Goal: Task Accomplishment & Management: Manage account settings

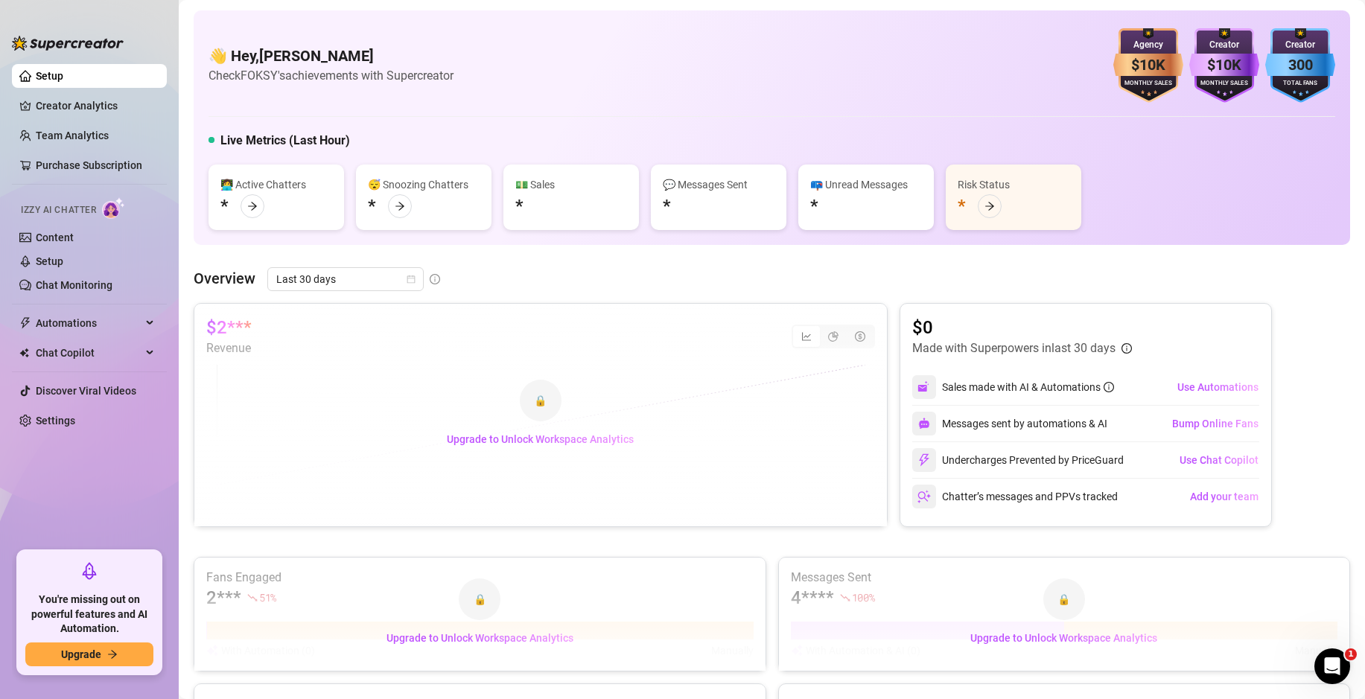
click at [1224, 64] on div "$10K" at bounding box center [1224, 65] width 70 height 23
click at [1312, 76] on div "300" at bounding box center [1300, 65] width 70 height 23
click at [974, 74] on div "👋 Hey, dor yaari Check FOKSY's achievements with Supercreator $10K Agency Month…" at bounding box center [771, 65] width 1127 height 74
click at [299, 64] on h4 "👋 Hey, [PERSON_NAME]" at bounding box center [330, 55] width 245 height 21
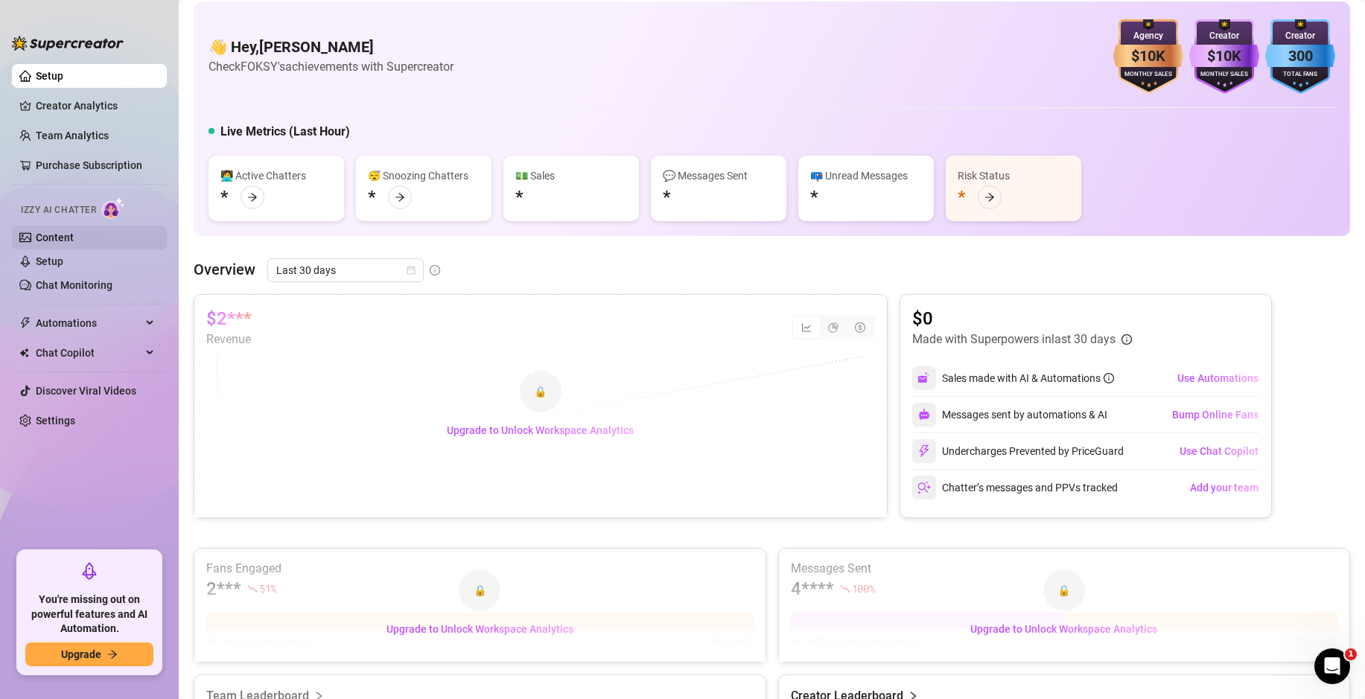
click at [74, 233] on link "Content" at bounding box center [55, 238] width 38 height 12
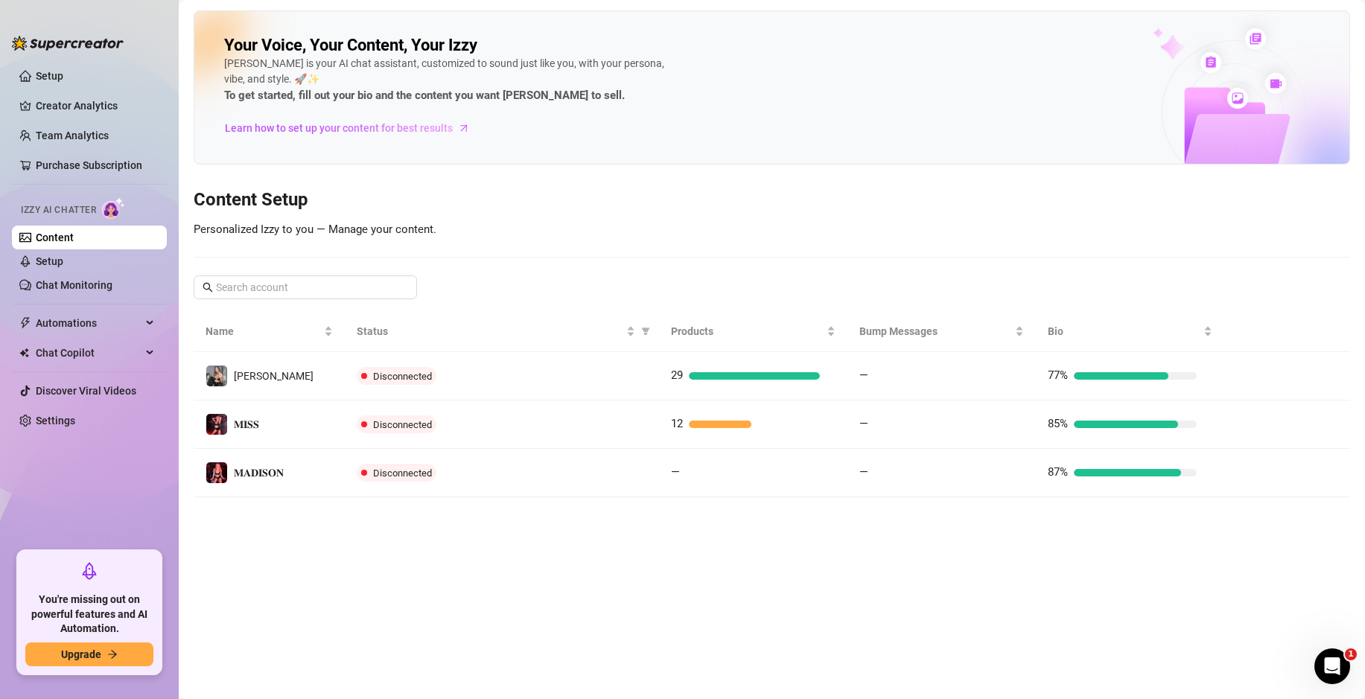
click at [689, 202] on h3 "Content Setup" at bounding box center [772, 200] width 1156 height 24
click at [46, 162] on link "Purchase Subscription" at bounding box center [95, 165] width 119 height 24
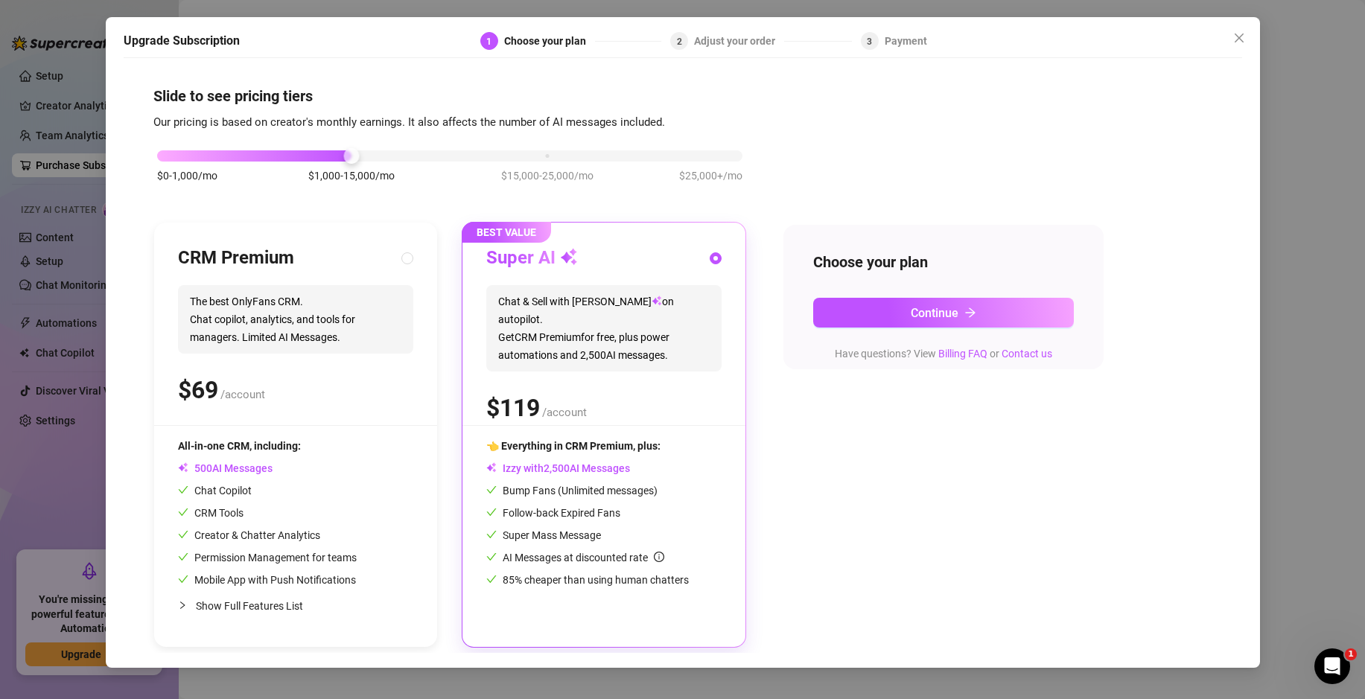
click at [695, 40] on div "Adjust your order" at bounding box center [739, 41] width 90 height 18
click at [885, 49] on div "Payment" at bounding box center [906, 41] width 42 height 18
click at [951, 320] on button "Continue" at bounding box center [943, 313] width 261 height 30
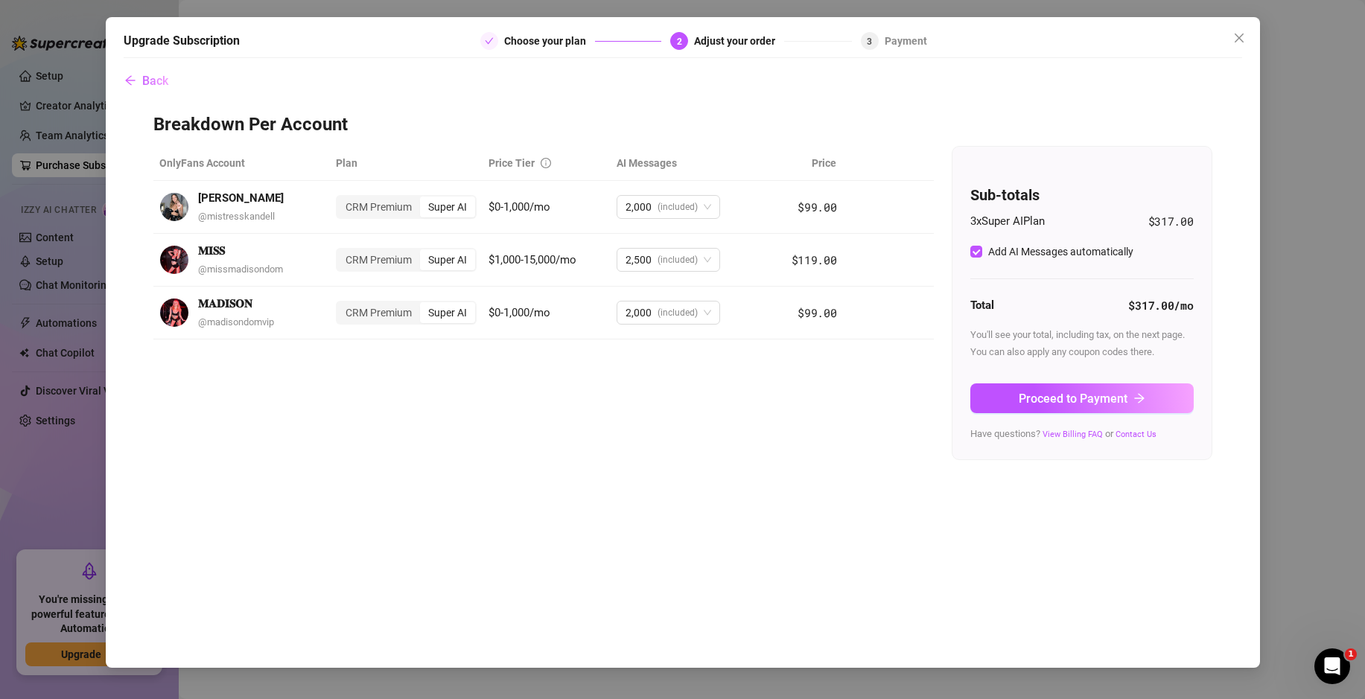
click at [522, 40] on div "Choose your plan" at bounding box center [549, 41] width 91 height 18
click at [142, 74] on span "Back" at bounding box center [155, 81] width 26 height 14
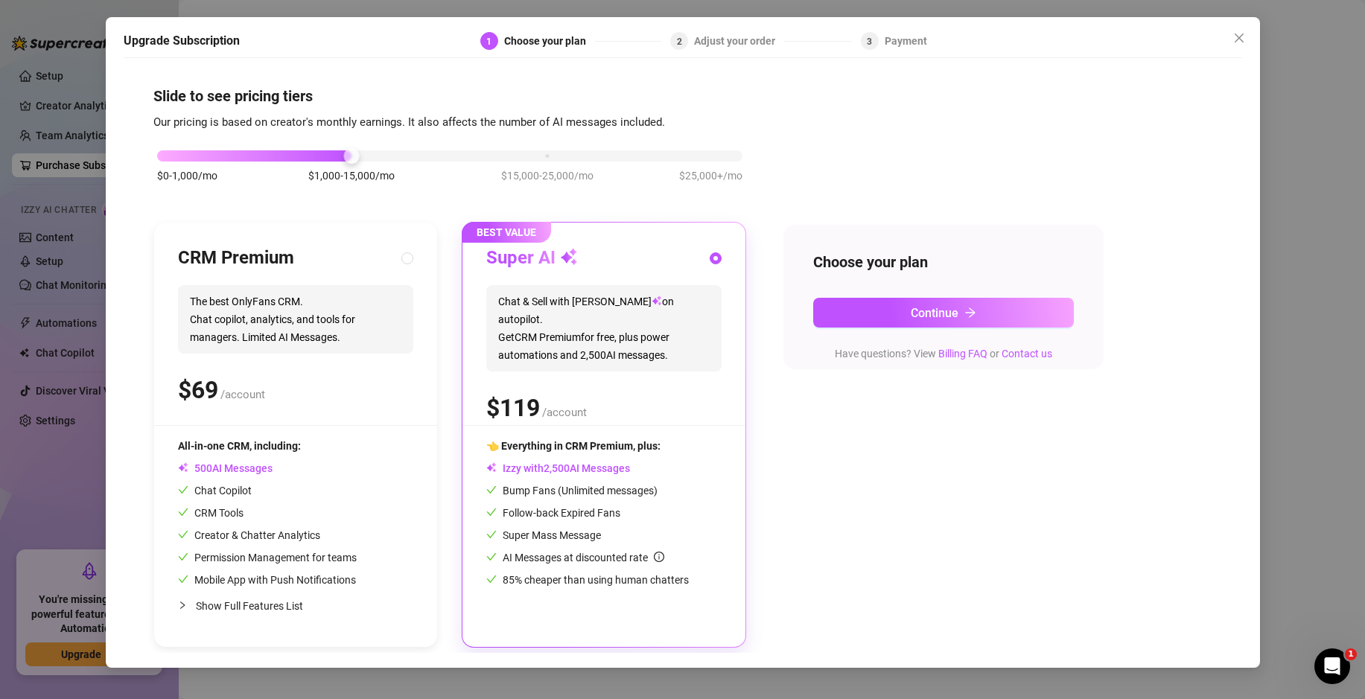
click at [403, 425] on div at bounding box center [295, 425] width 283 height 1
radio input "true"
radio input "false"
click at [268, 610] on span "Show Full Features List" at bounding box center [249, 606] width 107 height 12
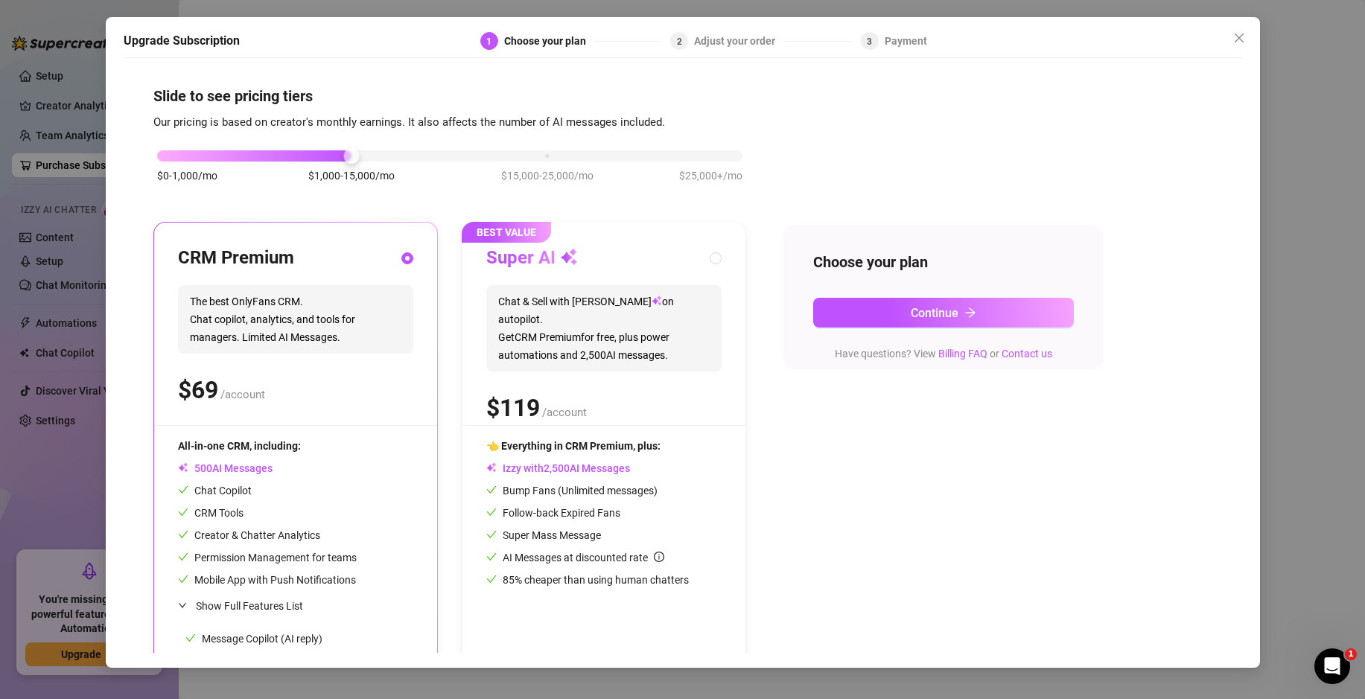
click at [268, 610] on span "Show Full Features List" at bounding box center [249, 606] width 107 height 12
click at [1229, 29] on button "Close" at bounding box center [1239, 38] width 24 height 24
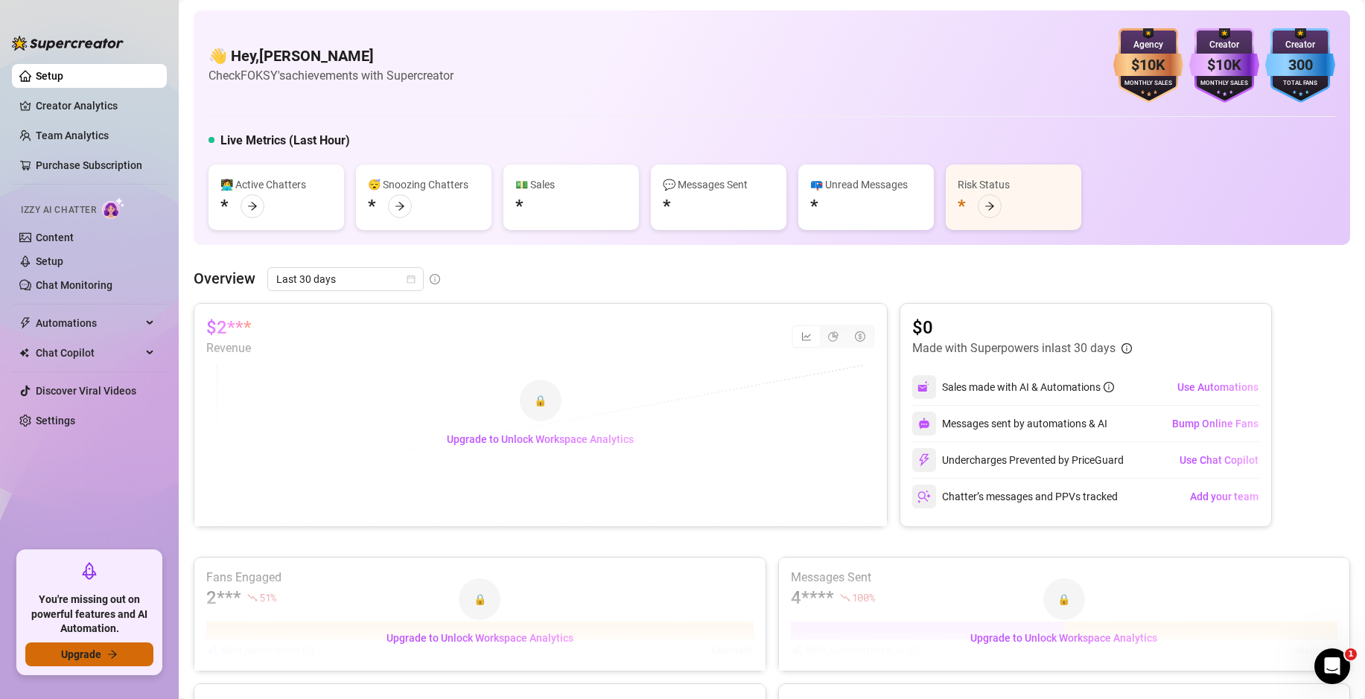
click at [122, 647] on button "Upgrade" at bounding box center [89, 655] width 128 height 24
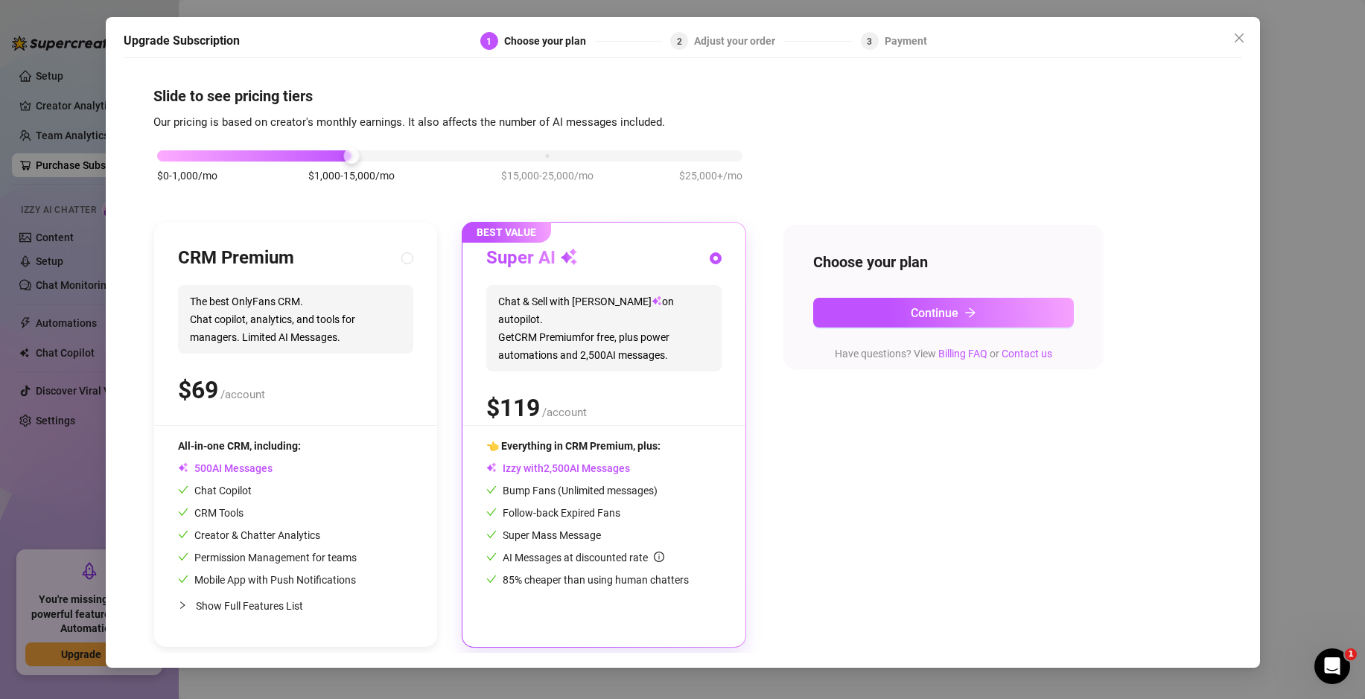
click at [393, 368] on div "CRM Premium The best OnlyFans CRM. Chat copilot, analytics, and tools for manag…" at bounding box center [295, 335] width 235 height 179
radio input "true"
radio input "false"
click at [500, 278] on div "Super AI Chat & Sell with Izzy on autopilot. Get CRM Premium for free, plus pow…" at bounding box center [603, 335] width 235 height 179
radio input "false"
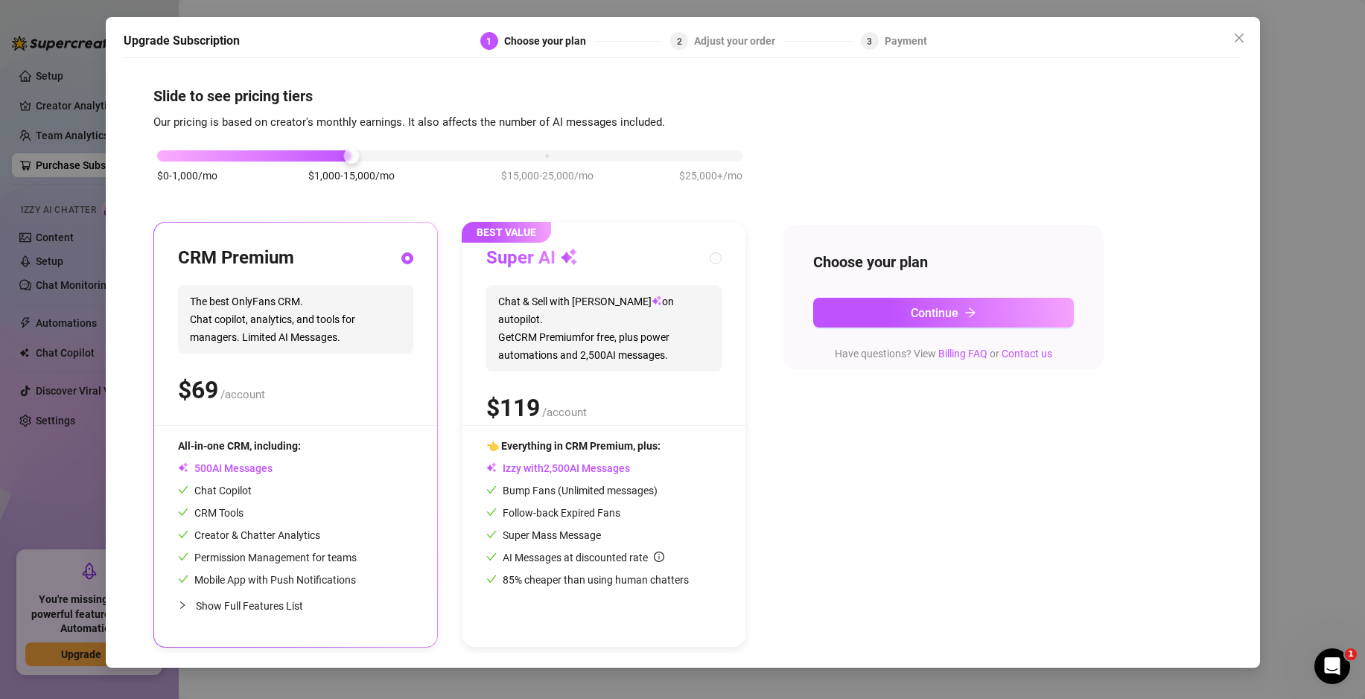
radio input "true"
click at [413, 319] on div "CRM Premium The best OnlyFans CRM. Chat copilot, analytics, and tools for manag…" at bounding box center [295, 435] width 283 height 424
radio input "true"
radio input "false"
click at [539, 296] on span "Chat & Sell with Izzy on autopilot. Get CRM Premium for free, plus power automa…" at bounding box center [603, 328] width 235 height 86
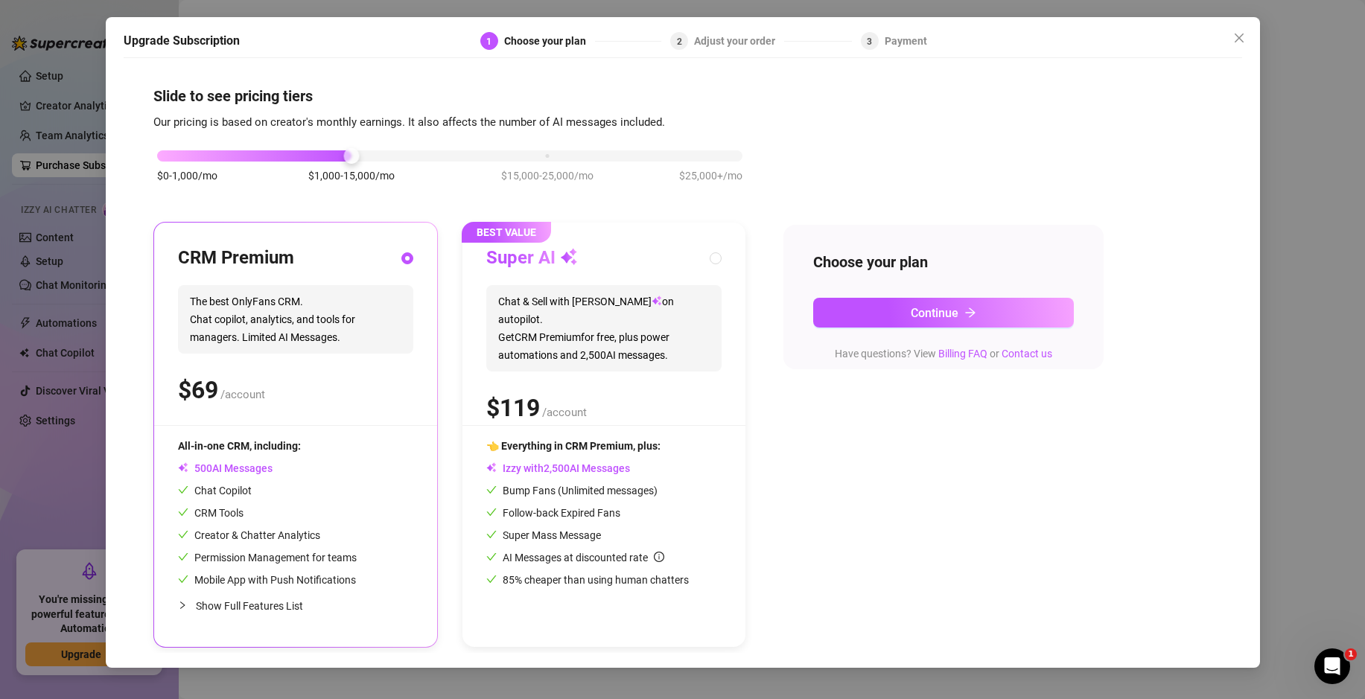
radio input "false"
radio input "true"
click at [425, 318] on div "CRM Premium The best OnlyFans CRM. Chat copilot, analytics, and tools for manag…" at bounding box center [295, 435] width 283 height 424
radio input "true"
radio input "false"
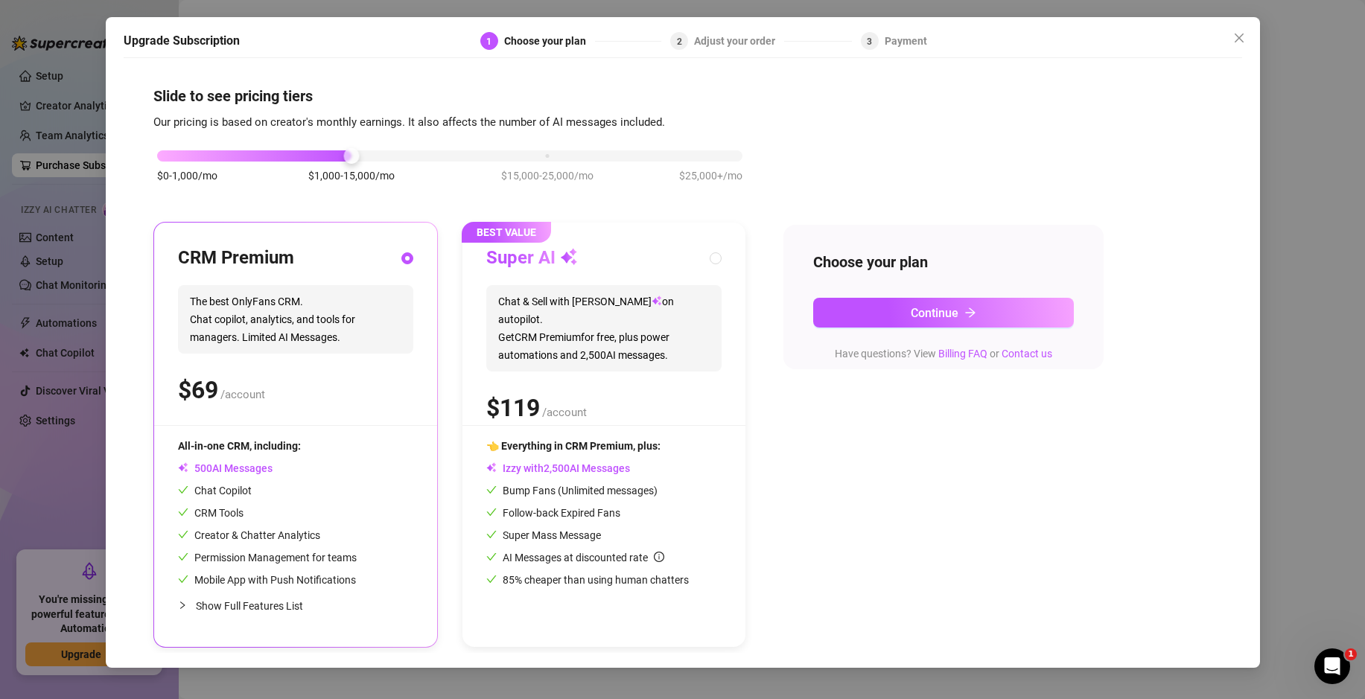
click at [491, 513] on icon "check" at bounding box center [491, 512] width 10 height 10
radio input "false"
radio input "true"
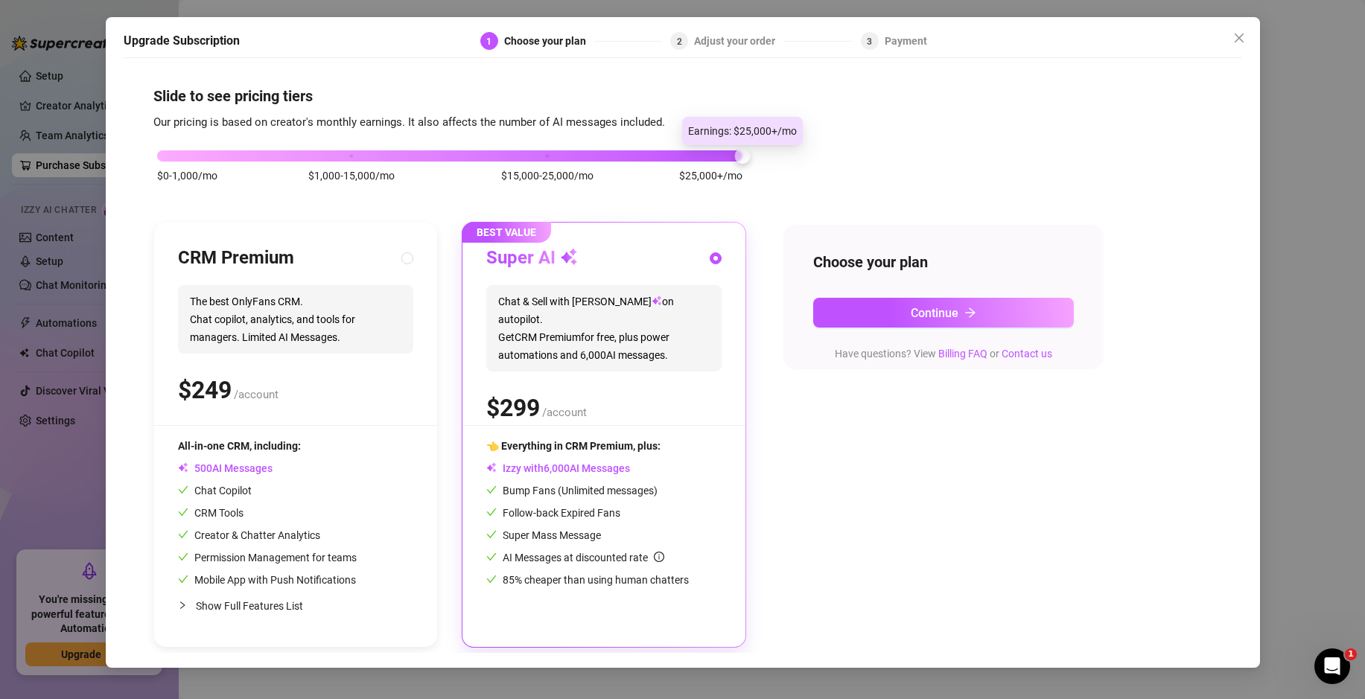
drag, startPoint x: 354, startPoint y: 160, endPoint x: 733, endPoint y: 162, distance: 379.0
click at [733, 162] on div "$0-1,000/mo $1,000-15,000/mo $15,000-25,000/mo $25,000+/mo" at bounding box center [449, 174] width 593 height 84
click at [388, 356] on div "CRM Premium The best OnlyFans CRM. Chat copilot, analytics, and tools for manag…" at bounding box center [295, 335] width 235 height 179
radio input "true"
radio input "false"
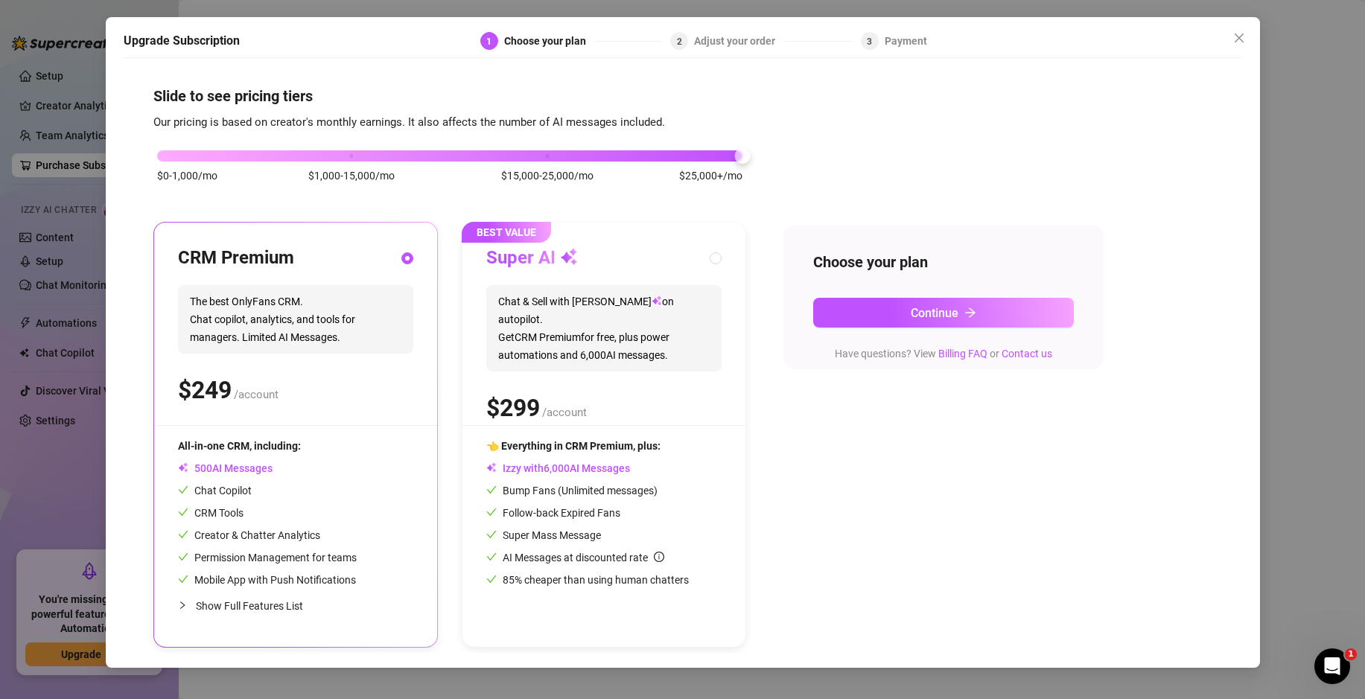
click at [568, 340] on span "Chat & Sell with Izzy on autopilot. Get CRM Premium for free, plus power automa…" at bounding box center [603, 328] width 235 height 86
radio input "false"
radio input "true"
click at [421, 348] on div "CRM Premium The best OnlyFans CRM. Chat copilot, analytics, and tools for manag…" at bounding box center [295, 435] width 283 height 424
radio input "true"
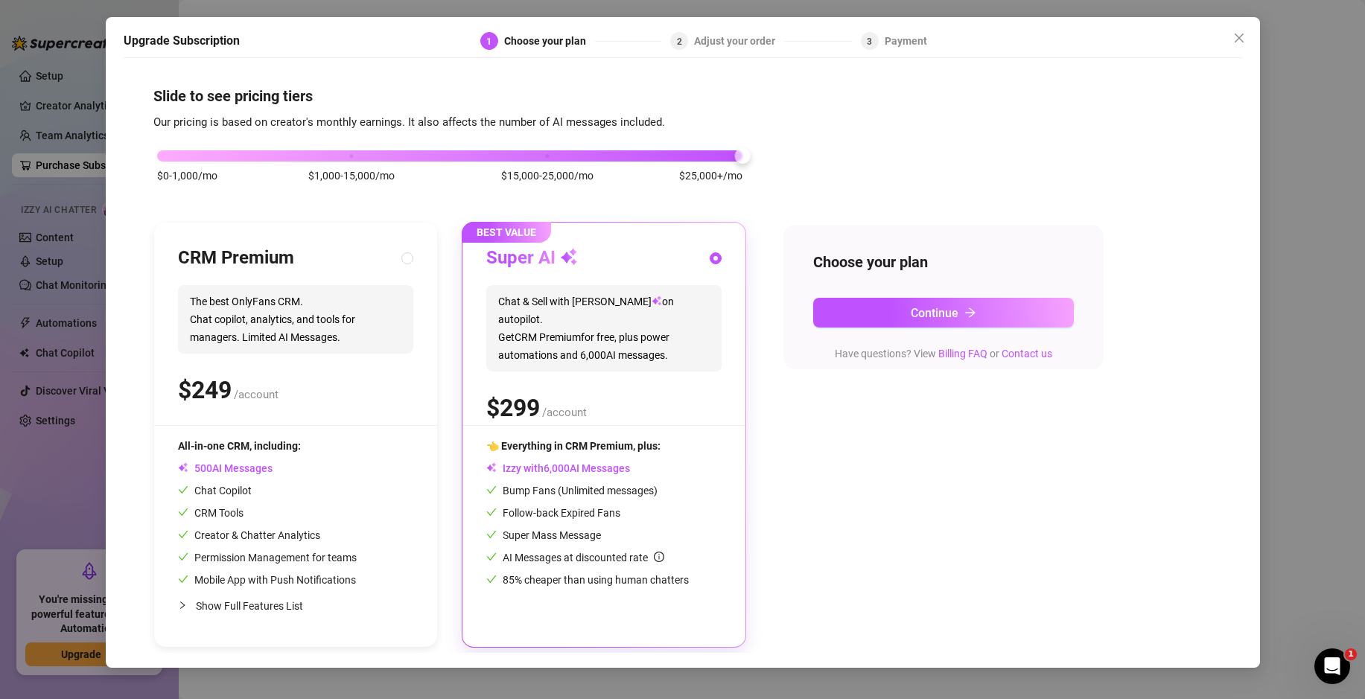
radio input "false"
click at [585, 352] on span "Chat & Sell with Izzy on autopilot. Get CRM Premium for free, plus power automa…" at bounding box center [603, 328] width 235 height 86
radio input "false"
radio input "true"
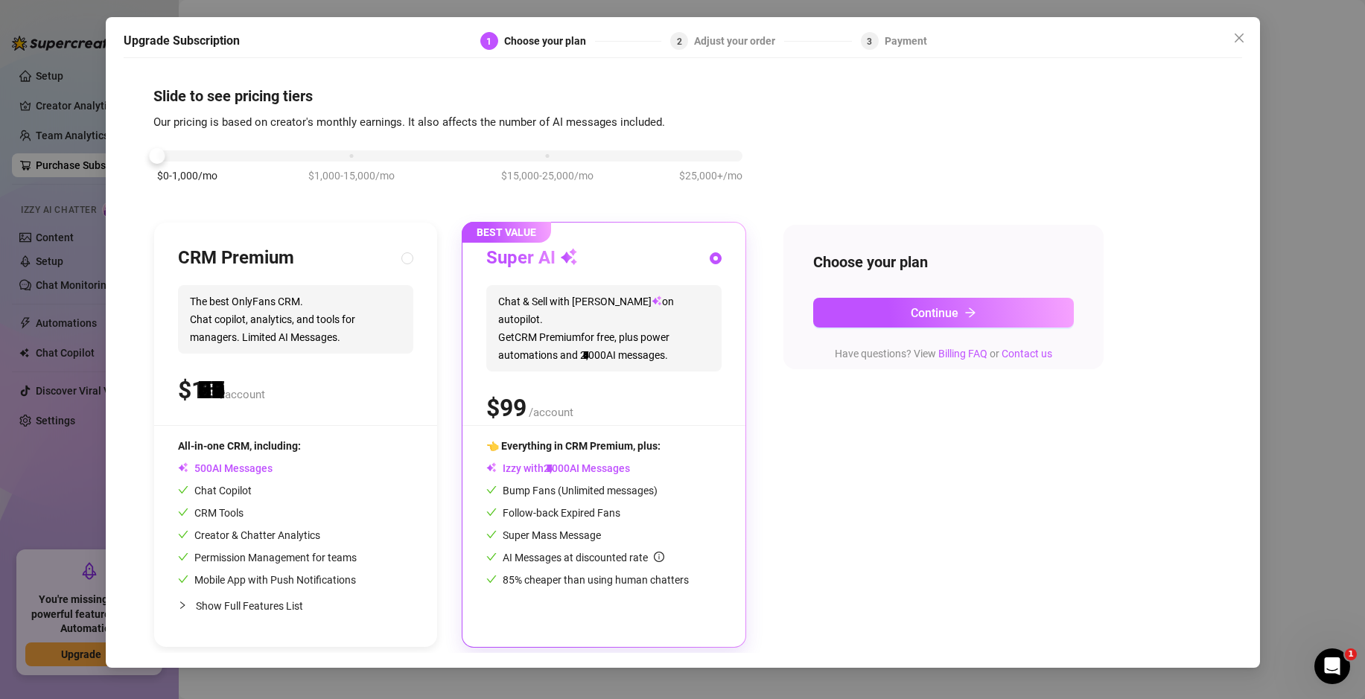
click at [181, 156] on div "$0-1,000/mo $1,000-15,000/mo $15,000-25,000/mo $25,000+/mo" at bounding box center [449, 151] width 585 height 9
click at [908, 308] on button "Continue" at bounding box center [943, 313] width 261 height 30
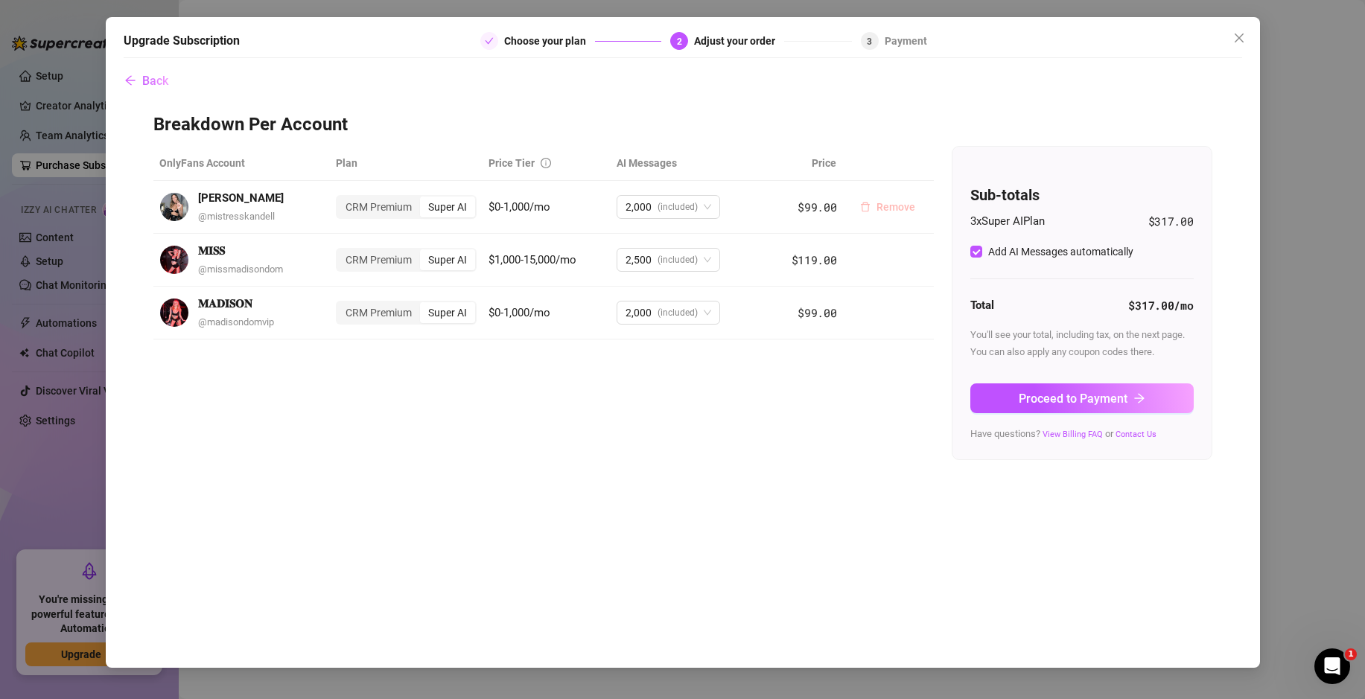
click at [904, 208] on span "Remove" at bounding box center [895, 207] width 39 height 12
click at [991, 168] on span "OK" at bounding box center [989, 168] width 14 height 12
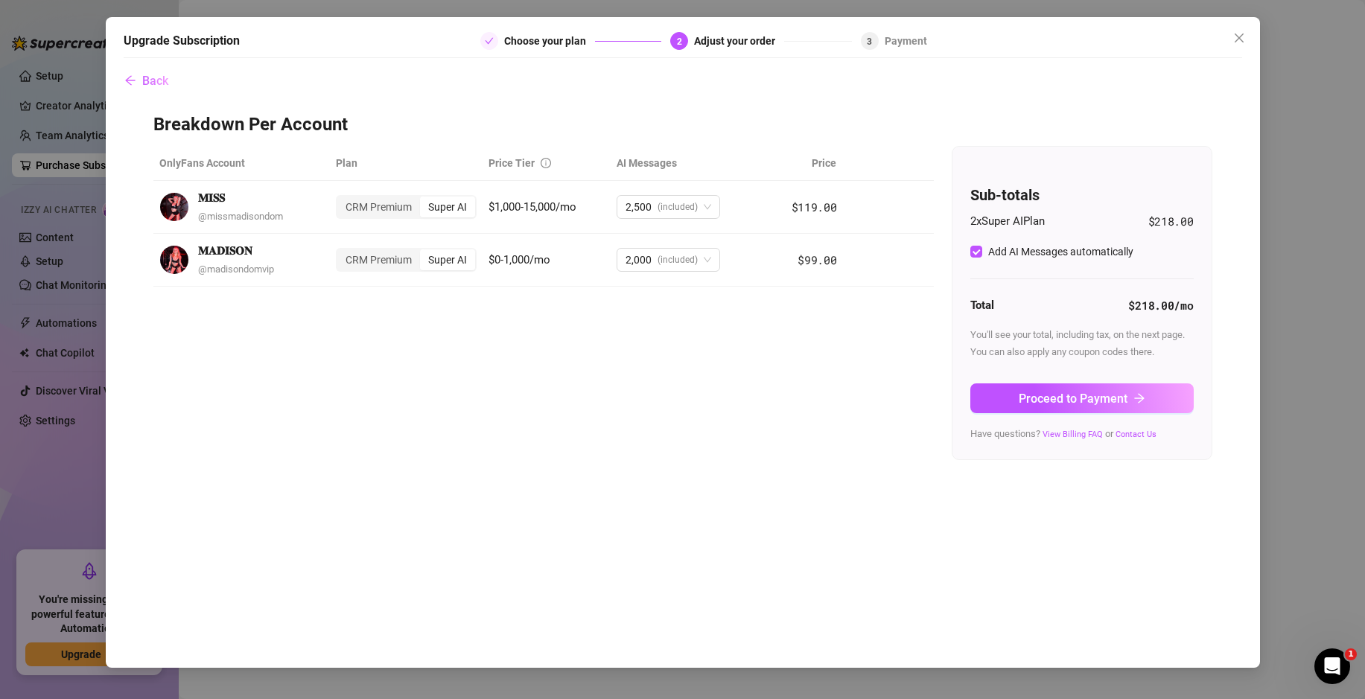
click at [904, 208] on span "Remove" at bounding box center [895, 207] width 39 height 12
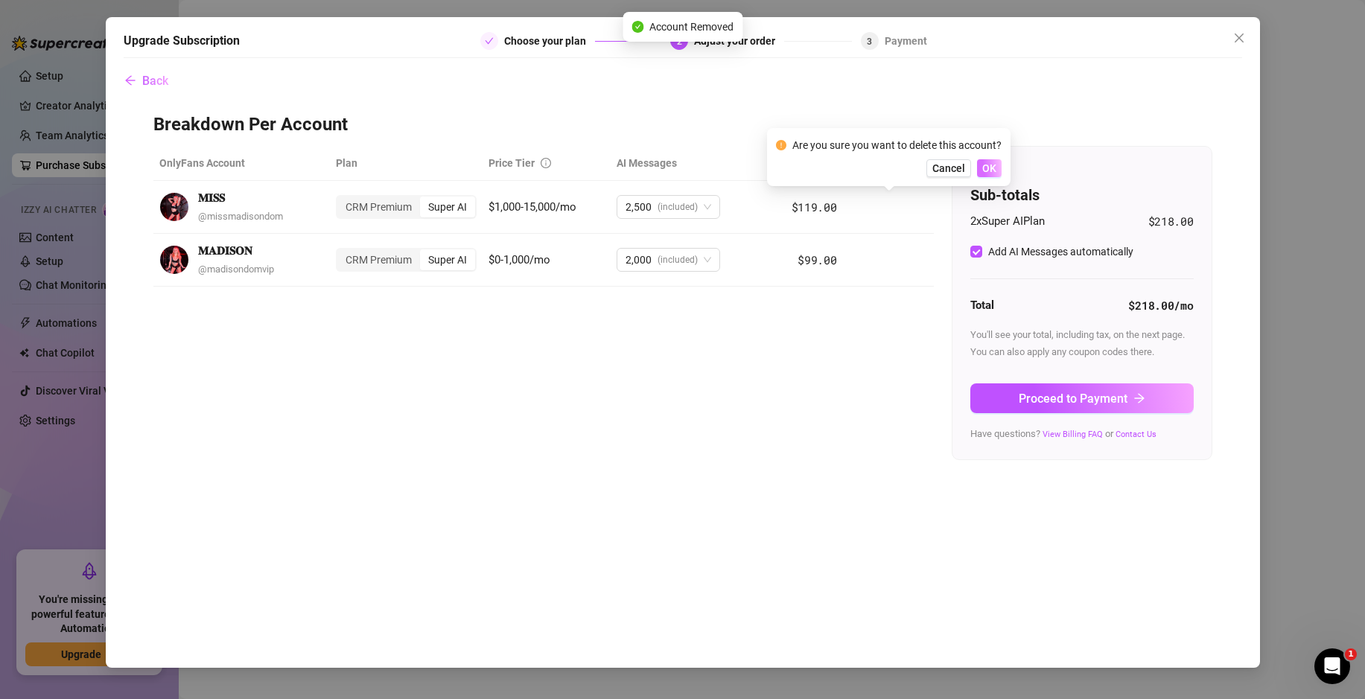
click at [998, 168] on button "OK" at bounding box center [989, 168] width 25 height 18
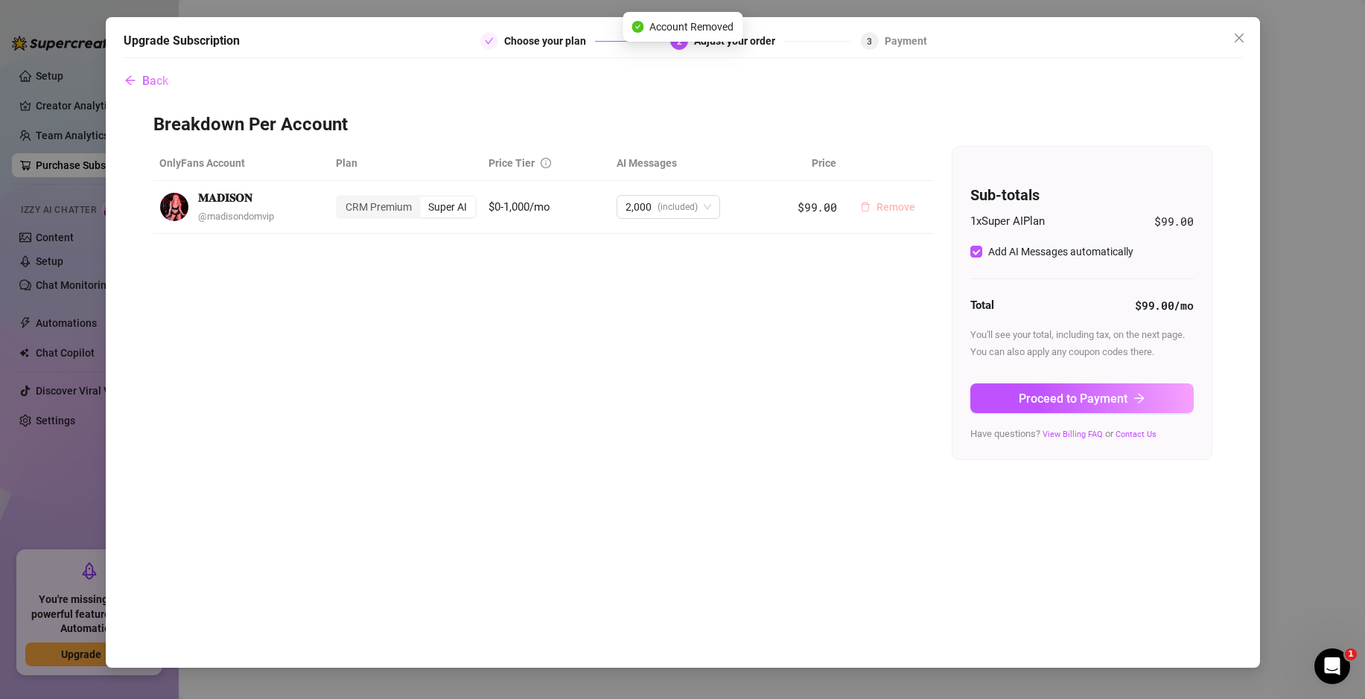
click at [888, 211] on span "Remove" at bounding box center [895, 207] width 39 height 12
click at [984, 168] on span "OK" at bounding box center [989, 168] width 14 height 12
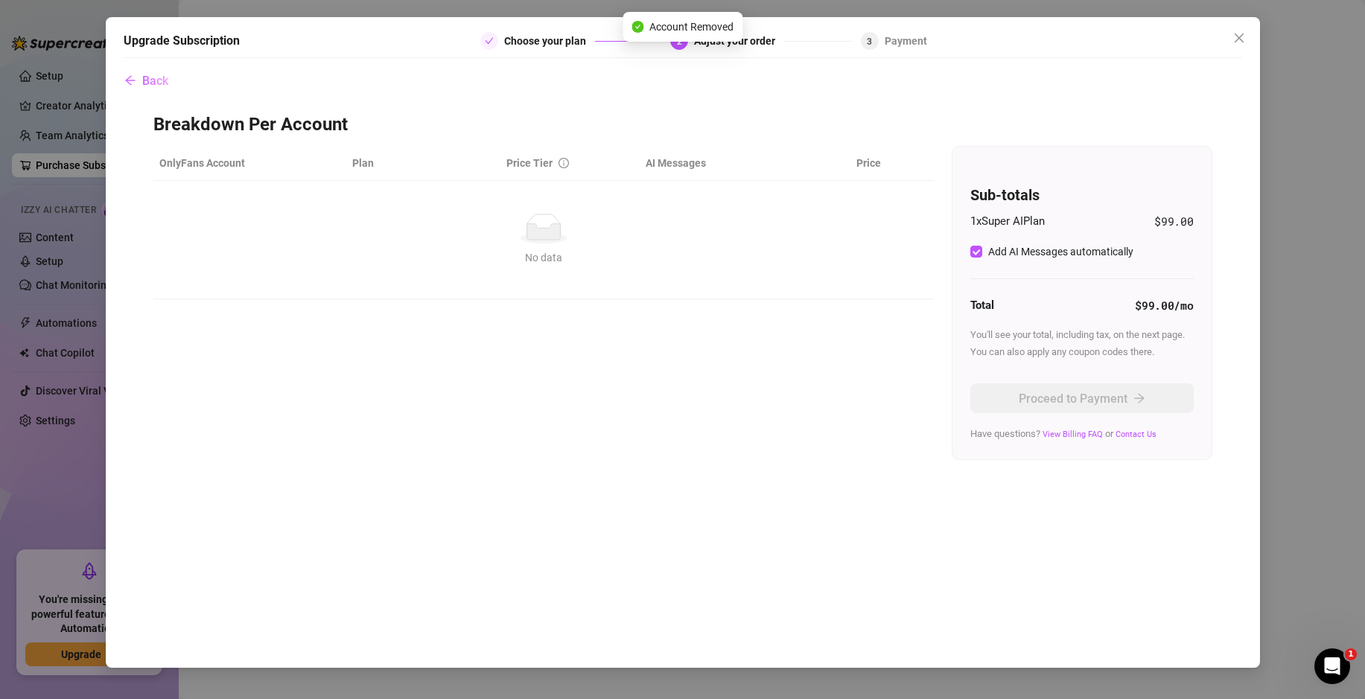
click at [846, 295] on td "No data No data" at bounding box center [543, 240] width 780 height 118
click at [1235, 37] on icon "close" at bounding box center [1239, 38] width 12 height 12
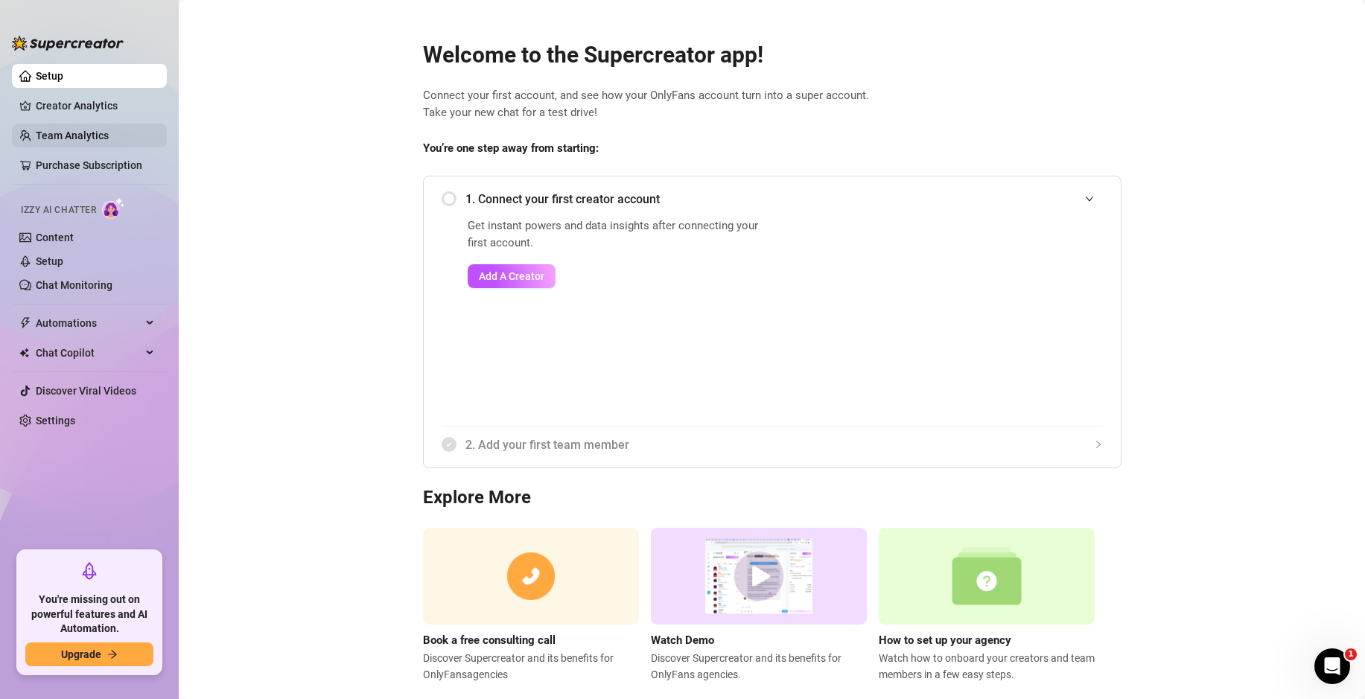
click at [105, 136] on link "Team Analytics" at bounding box center [72, 136] width 73 height 12
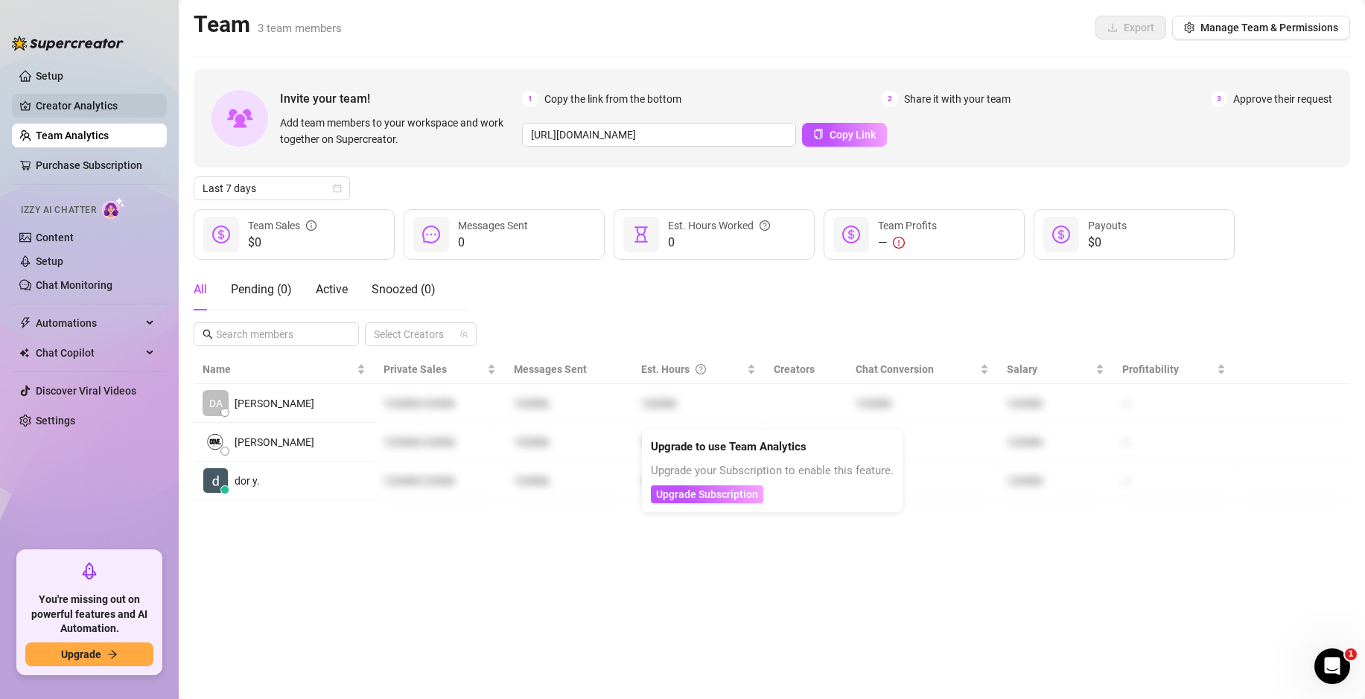
click at [113, 113] on link "Creator Analytics" at bounding box center [95, 106] width 119 height 24
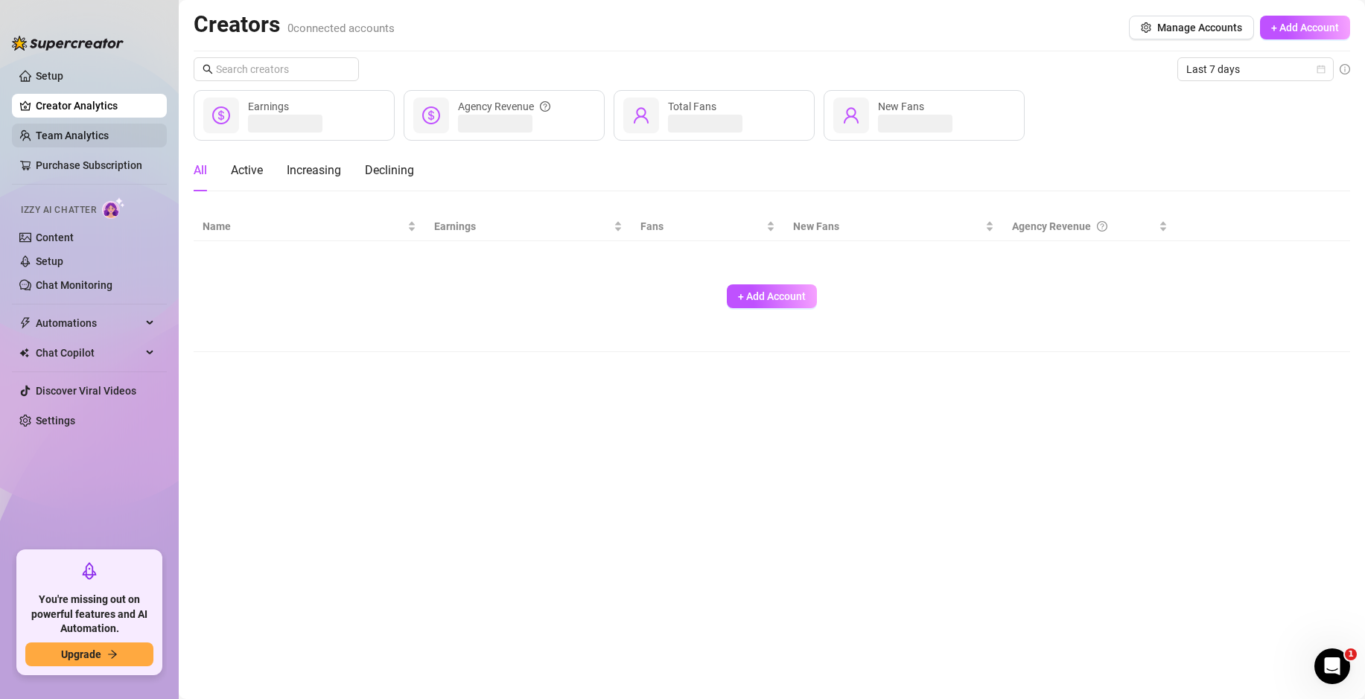
click at [106, 137] on link "Team Analytics" at bounding box center [72, 136] width 73 height 12
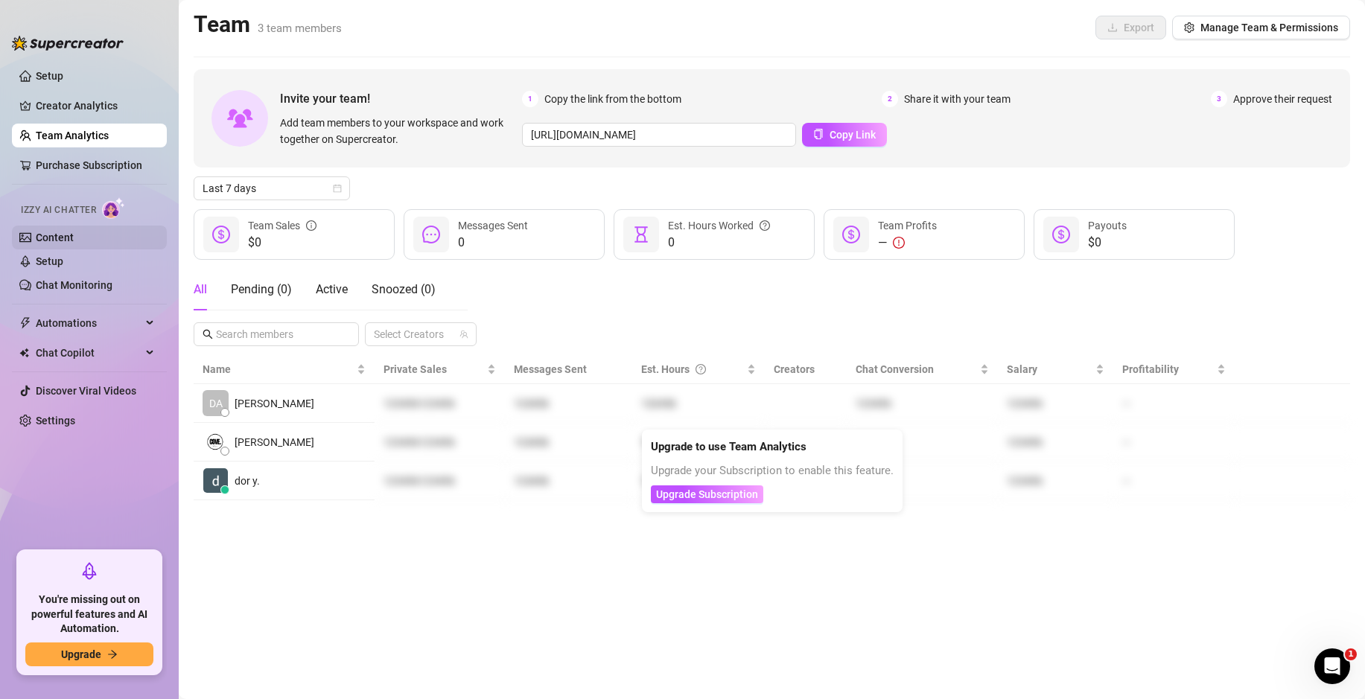
click at [74, 232] on link "Content" at bounding box center [55, 238] width 38 height 12
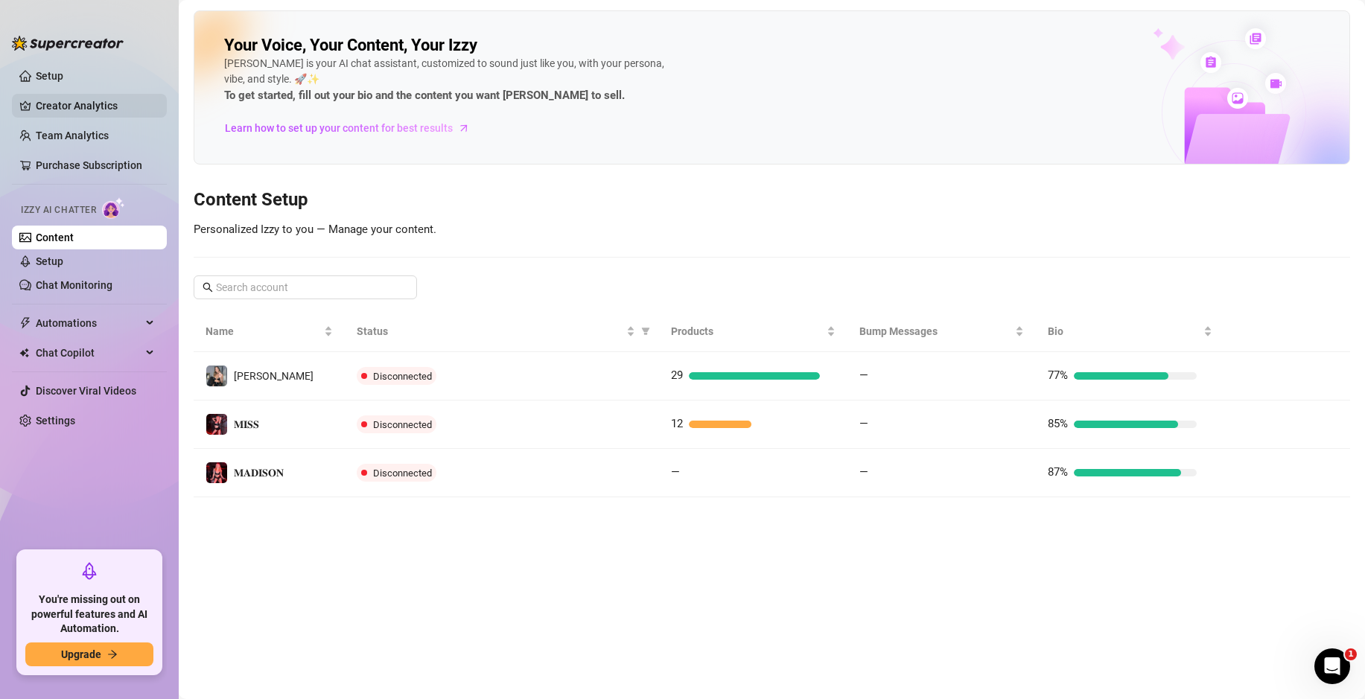
click at [115, 97] on link "Creator Analytics" at bounding box center [95, 106] width 119 height 24
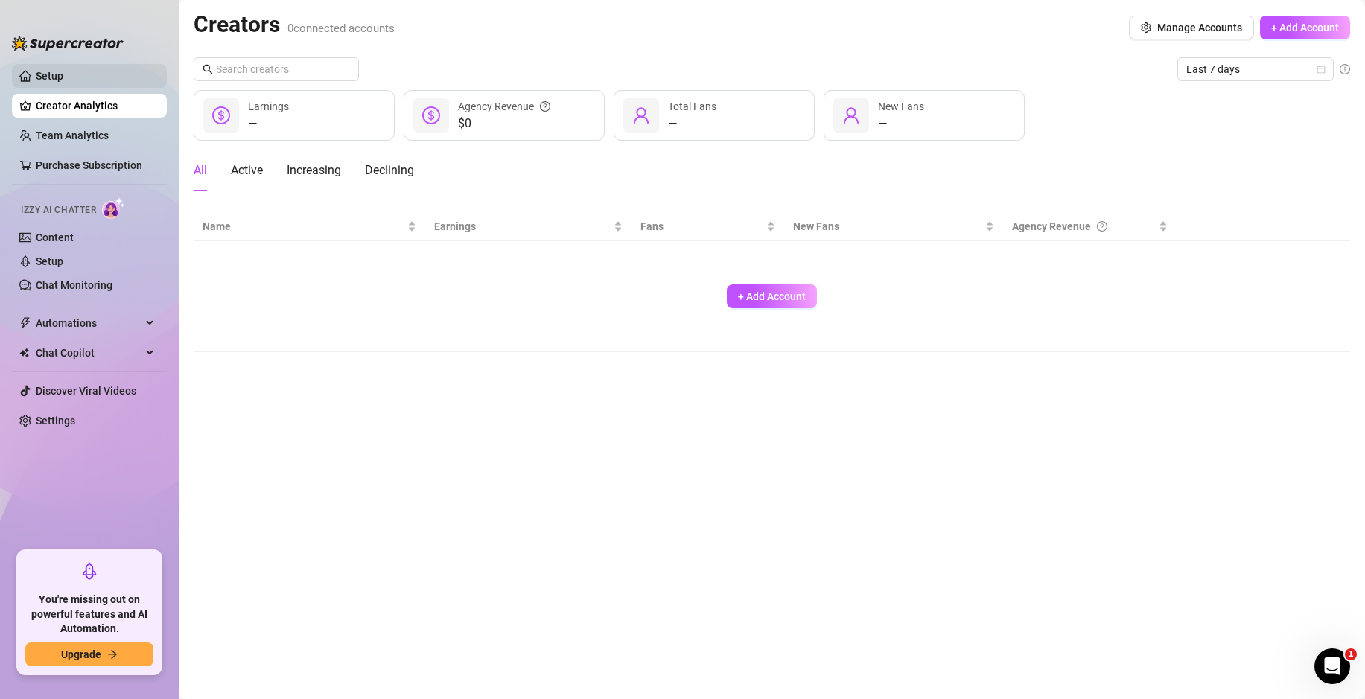
click at [63, 74] on link "Setup" at bounding box center [50, 76] width 28 height 12
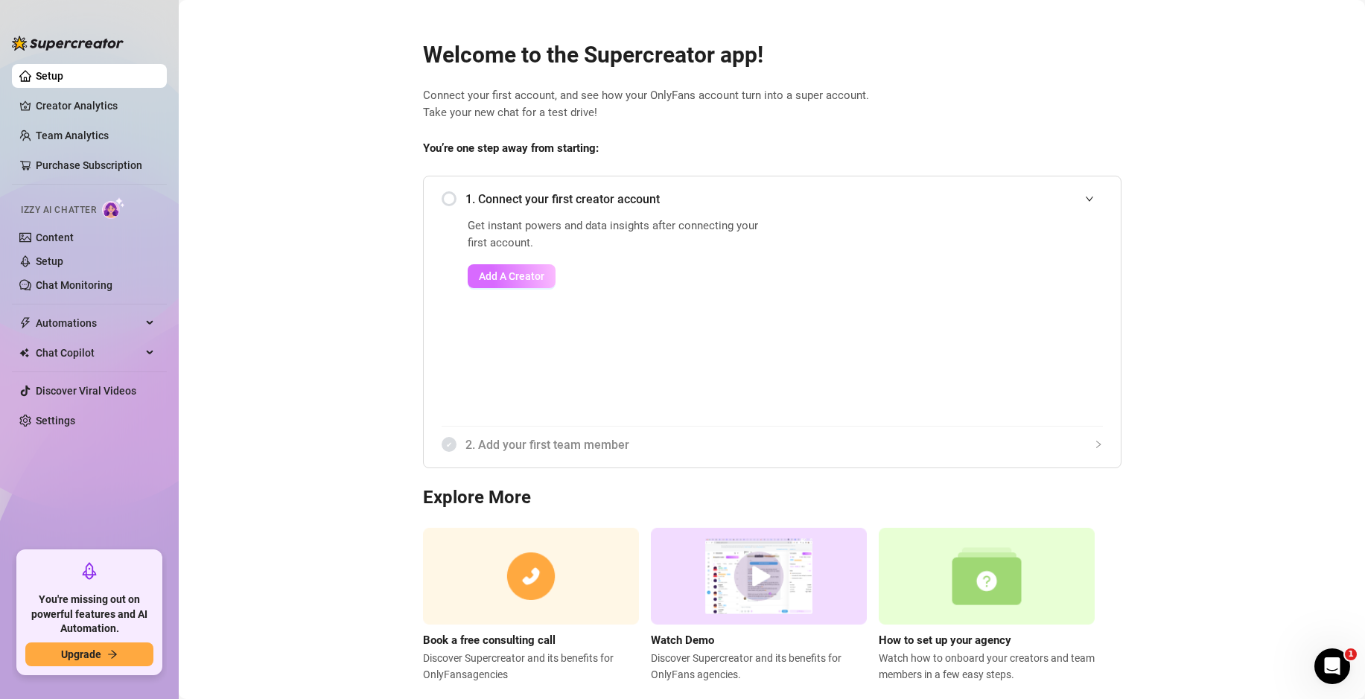
click at [519, 273] on span "Add A Creator" at bounding box center [512, 276] width 66 height 12
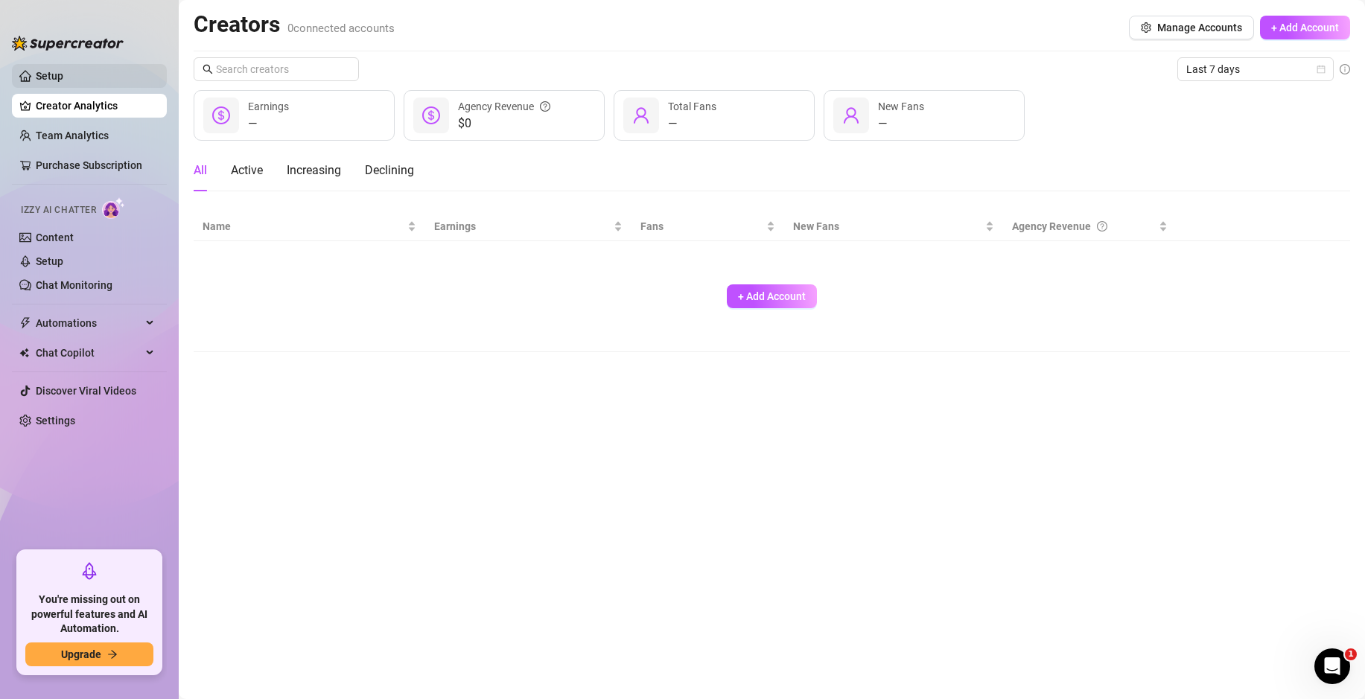
click at [63, 78] on link "Setup" at bounding box center [50, 76] width 28 height 12
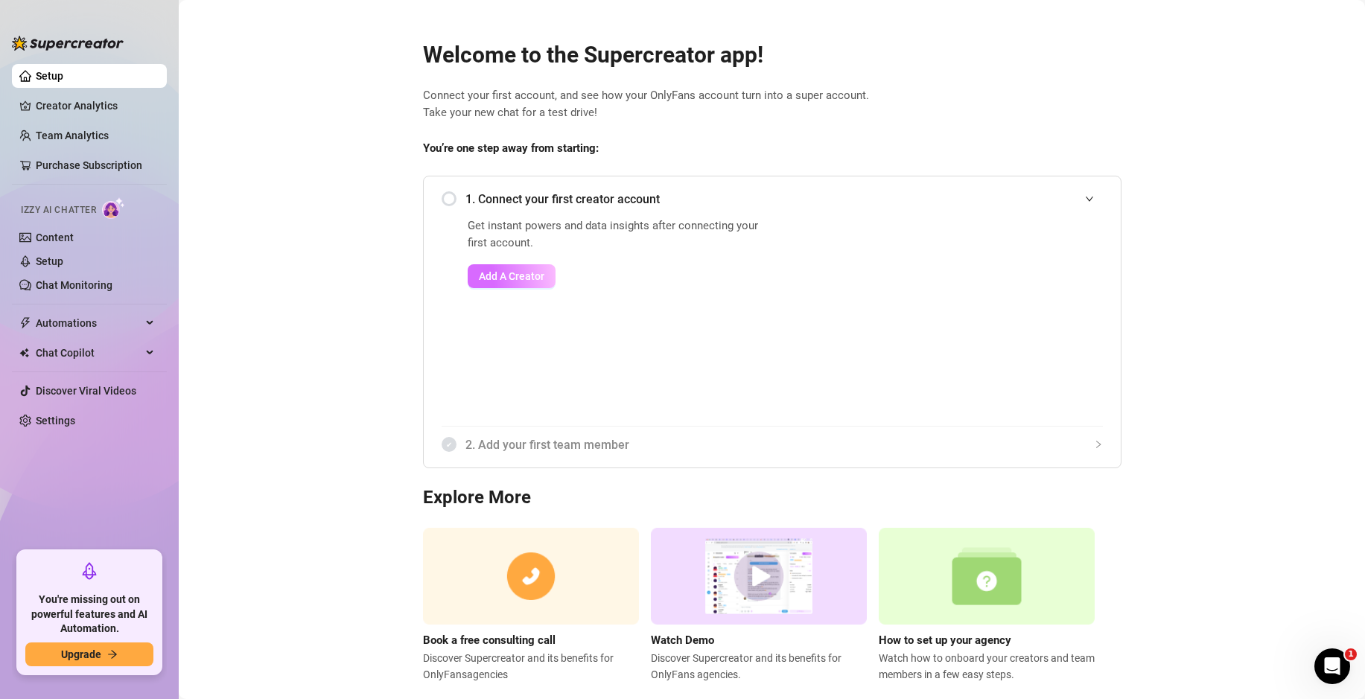
click at [496, 280] on span "Add A Creator" at bounding box center [512, 276] width 66 height 12
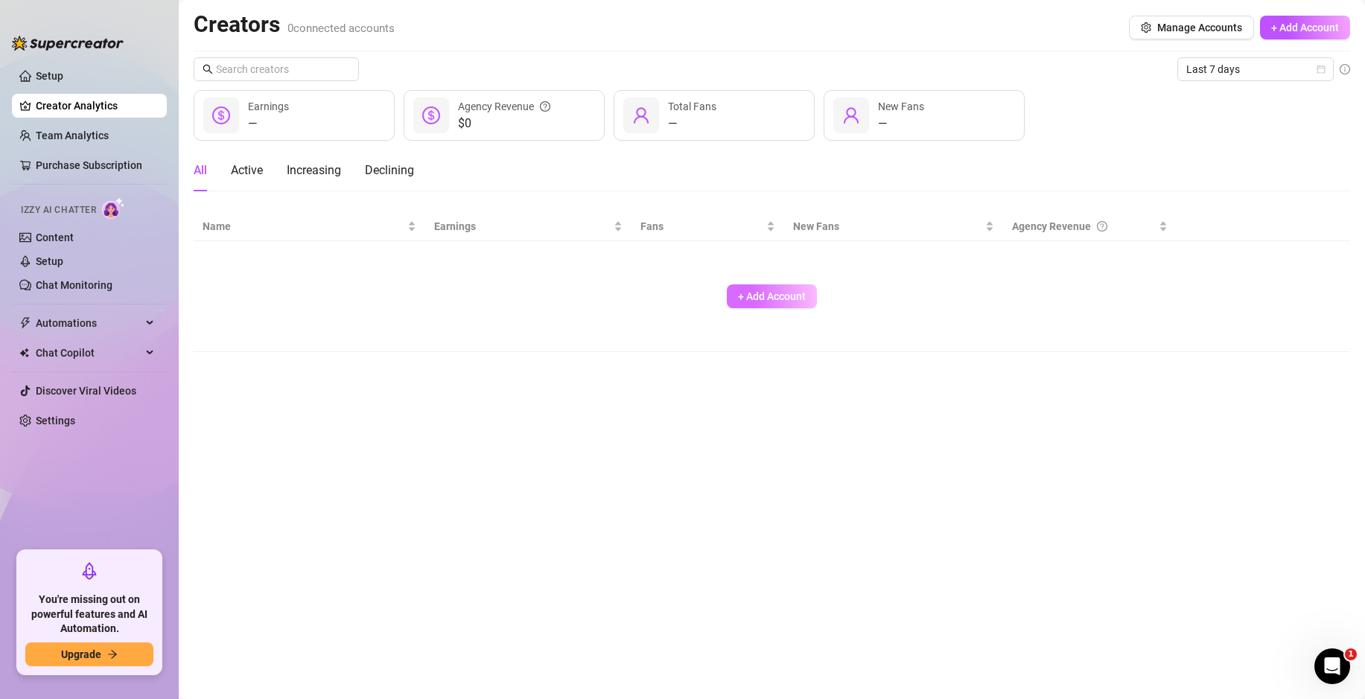
click at [762, 305] on button "+ Add Account" at bounding box center [772, 296] width 90 height 24
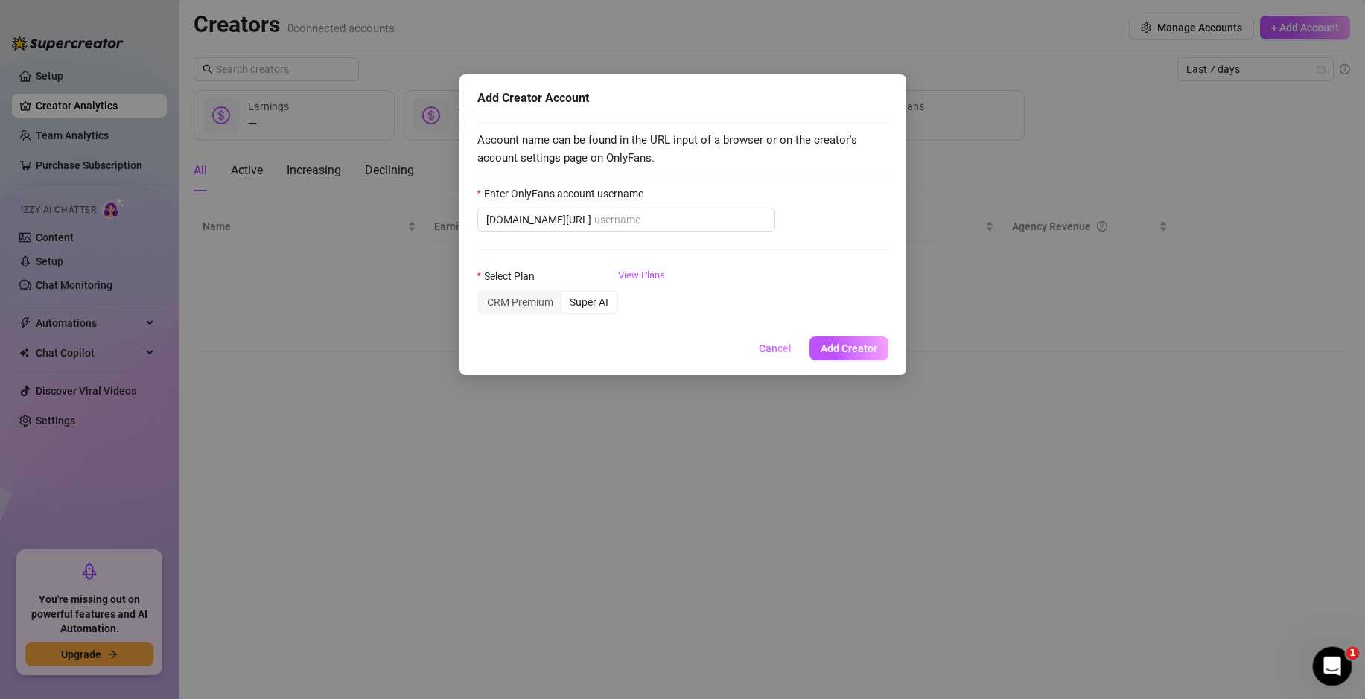
click at [1334, 656] on icon "Open Intercom Messenger" at bounding box center [1330, 664] width 25 height 25
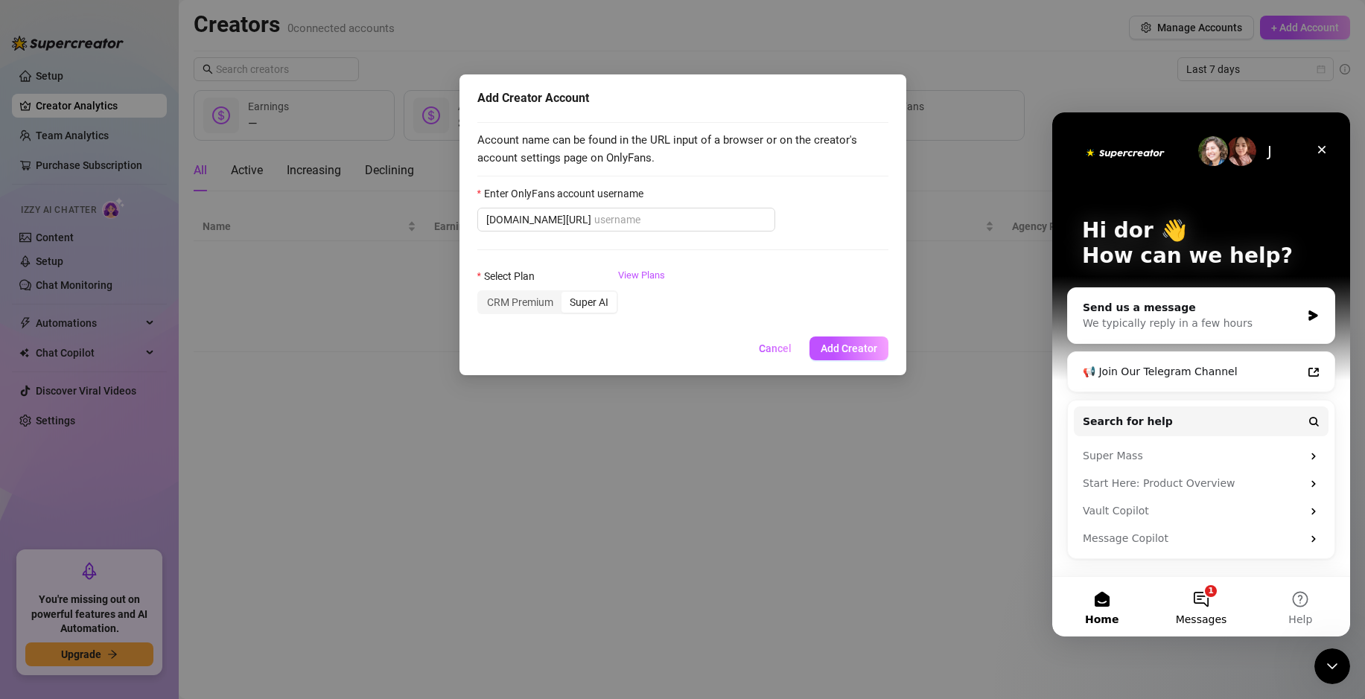
click at [1203, 597] on button "1 Messages" at bounding box center [1200, 607] width 99 height 60
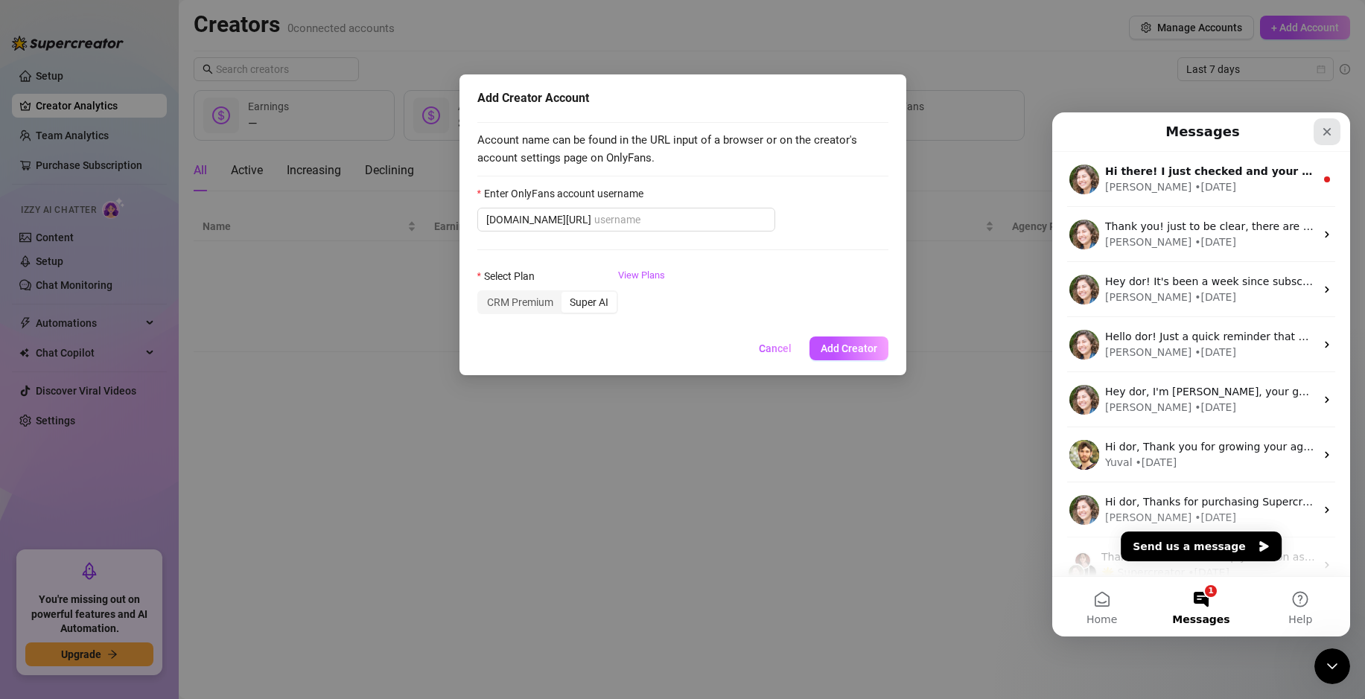
click at [1326, 126] on icon "Close" at bounding box center [1327, 132] width 12 height 12
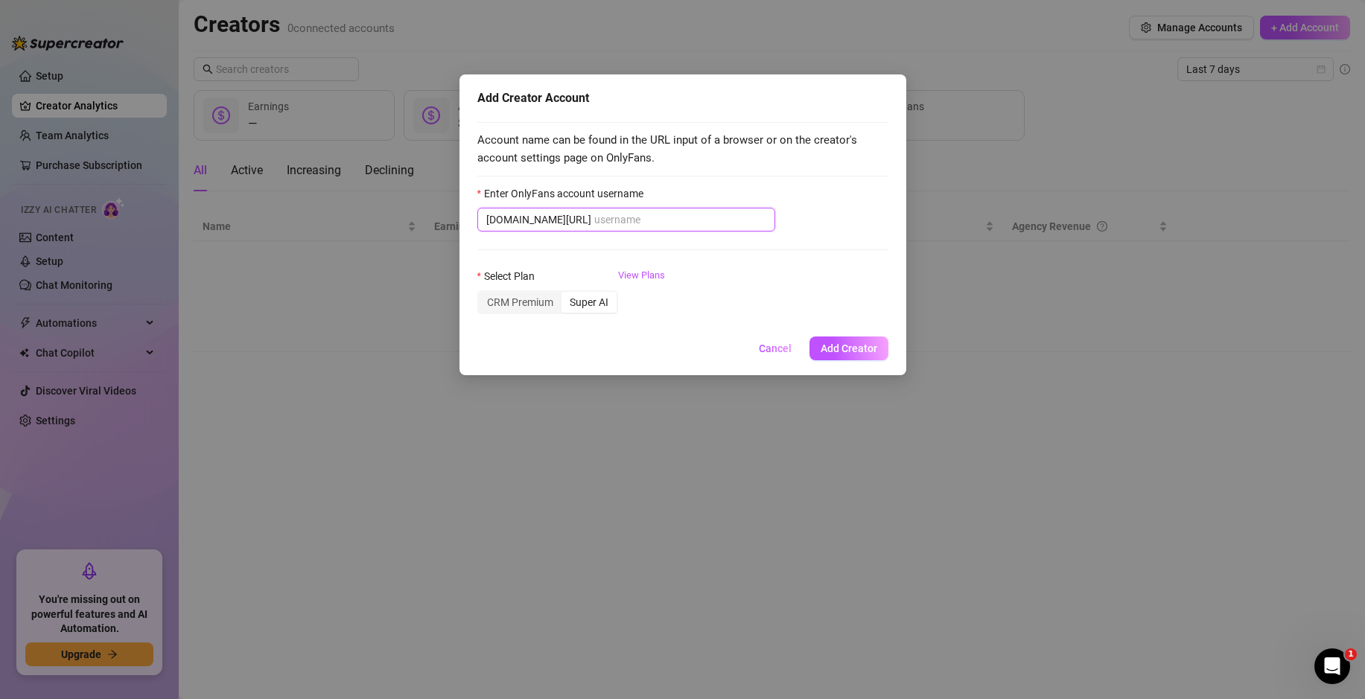
click at [594, 220] on input "Enter OnlyFans account username" at bounding box center [680, 219] width 172 height 16
click at [636, 217] on input "Enter OnlyFans account username" at bounding box center [680, 219] width 172 height 16
paste input "lanahub"
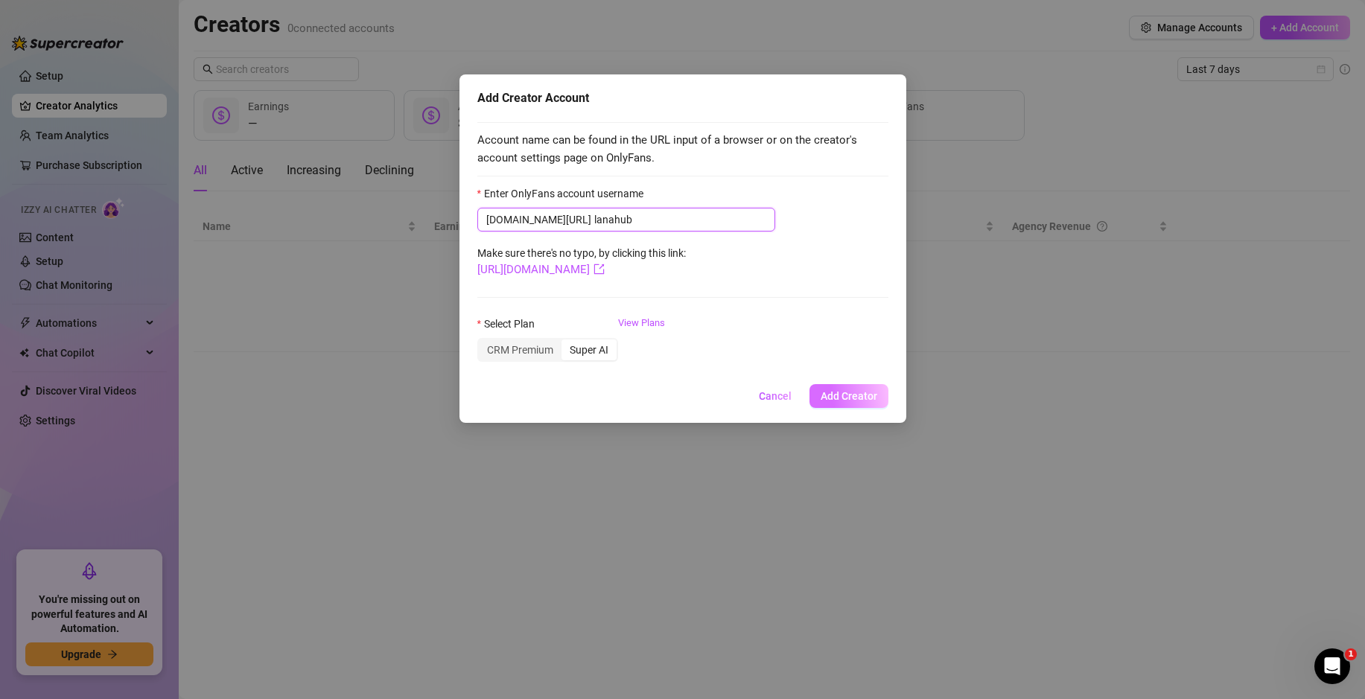
type input "lanahub"
click at [856, 401] on span "Add Creator" at bounding box center [849, 396] width 57 height 12
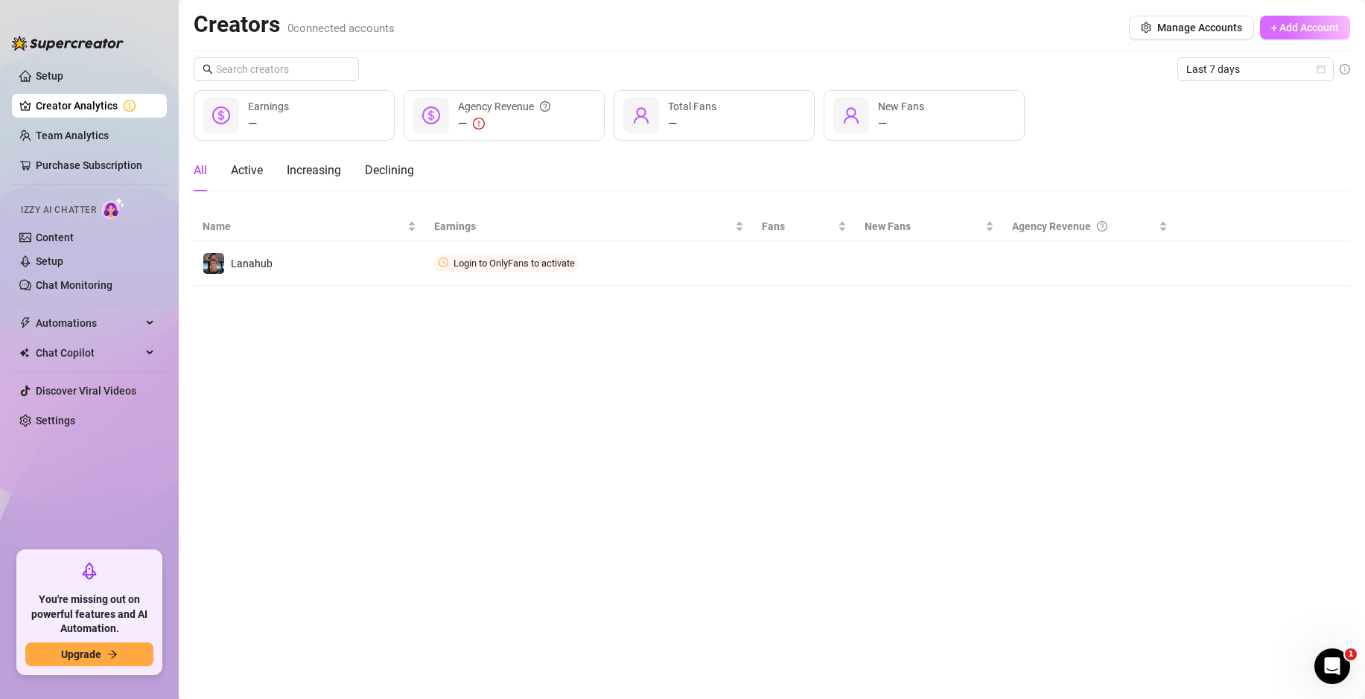
click at [1295, 35] on button "+ Add Account" at bounding box center [1305, 28] width 90 height 24
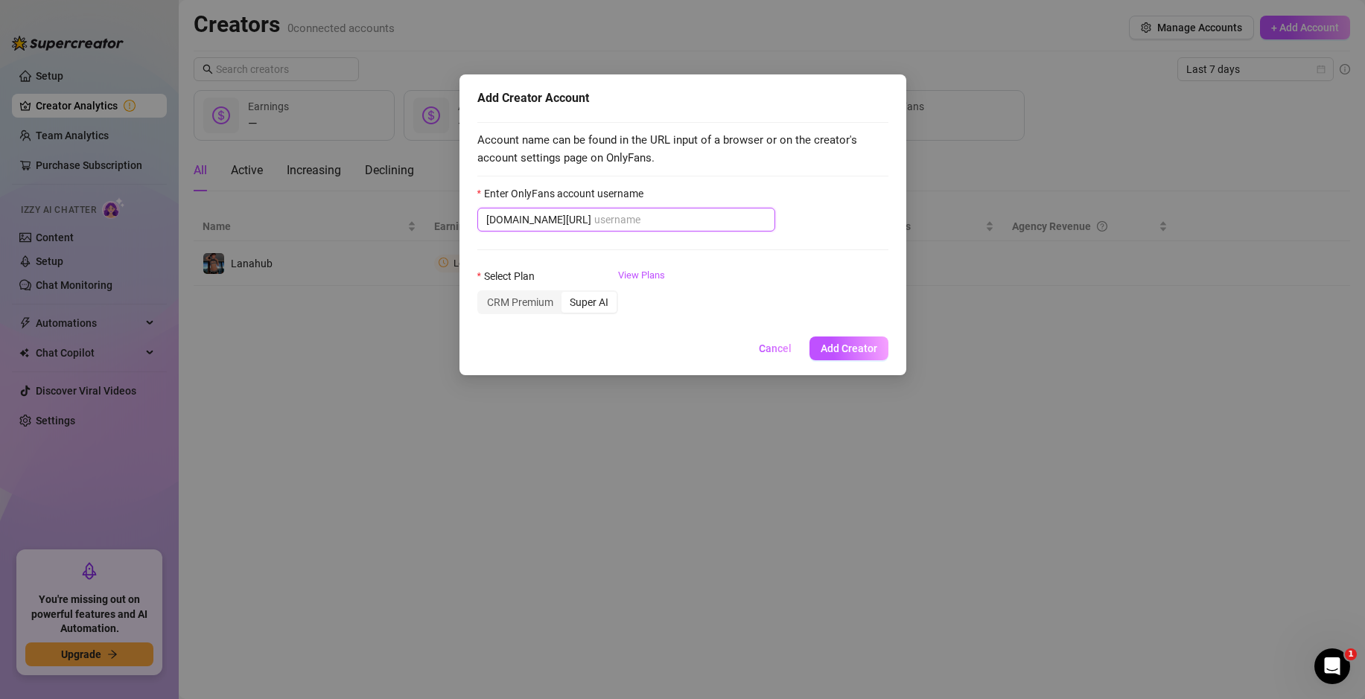
paste input "lanarhoades"
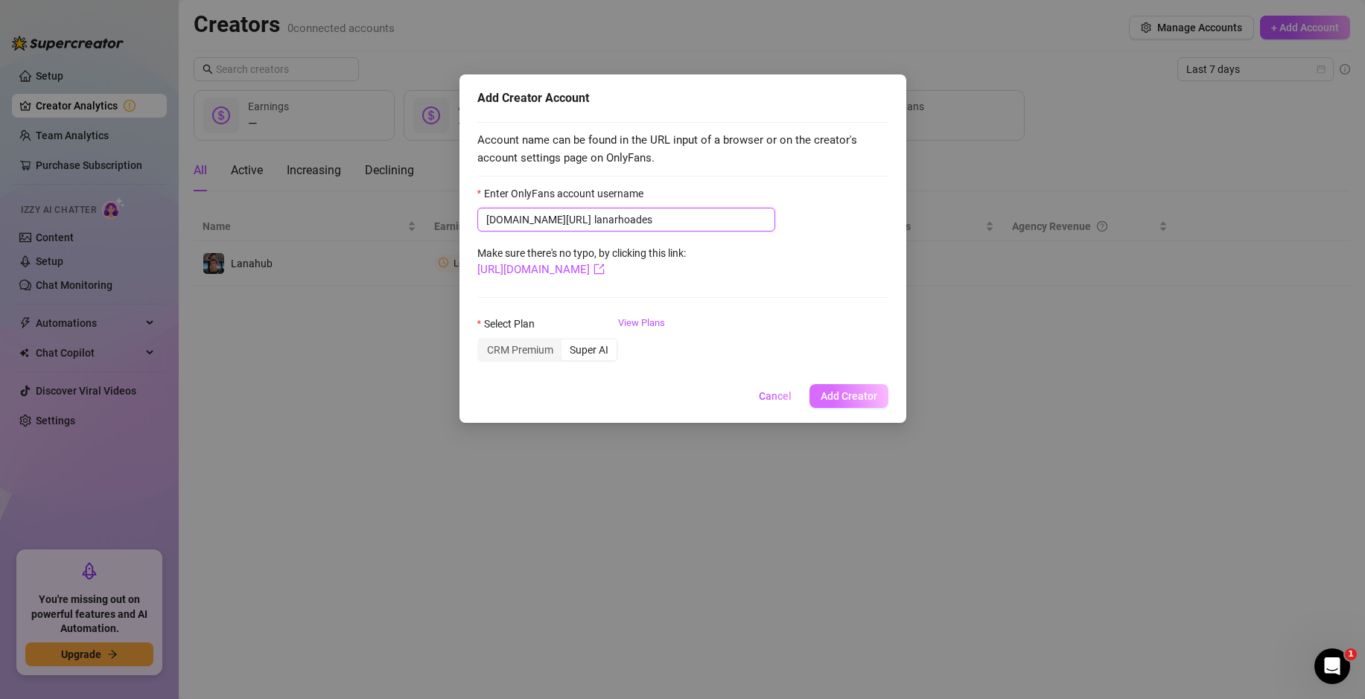
type input "lanarhoades"
click at [841, 394] on span "Add Creator" at bounding box center [849, 396] width 57 height 12
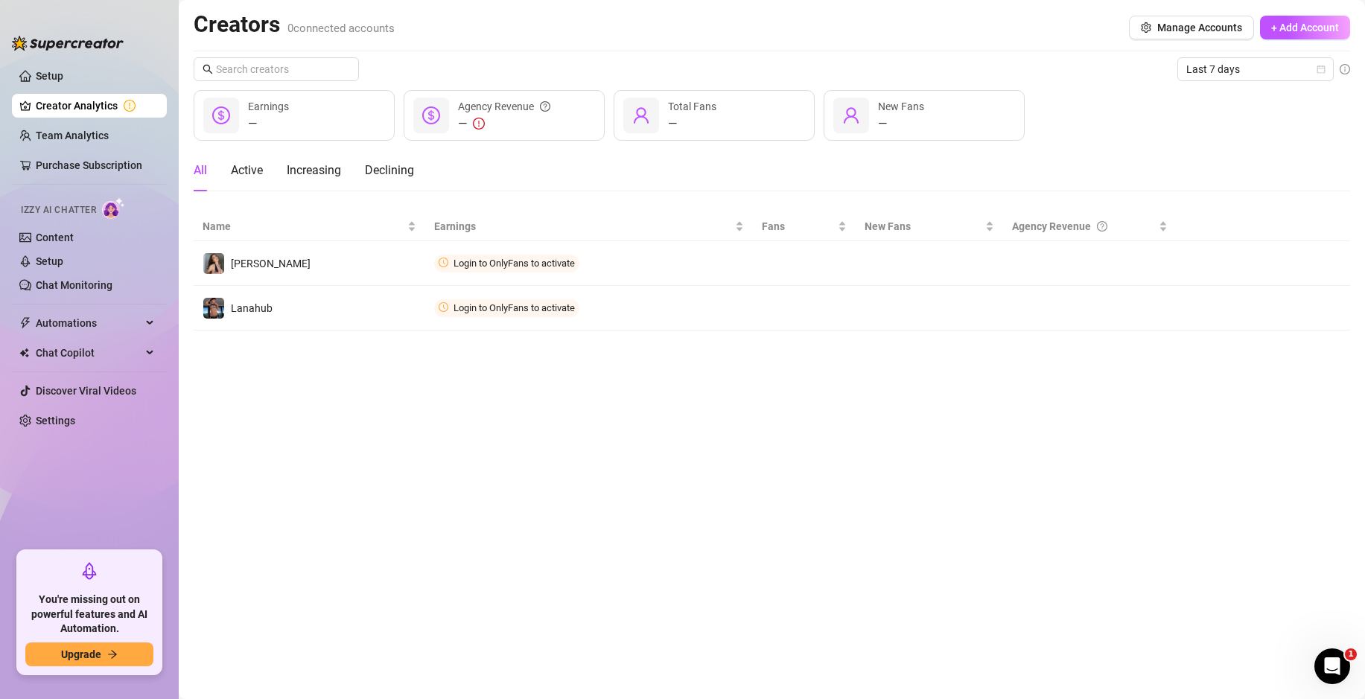
click at [1263, 103] on div "— Earnings — Agency Revenue — Total Fans — New Fans" at bounding box center [772, 115] width 1156 height 51
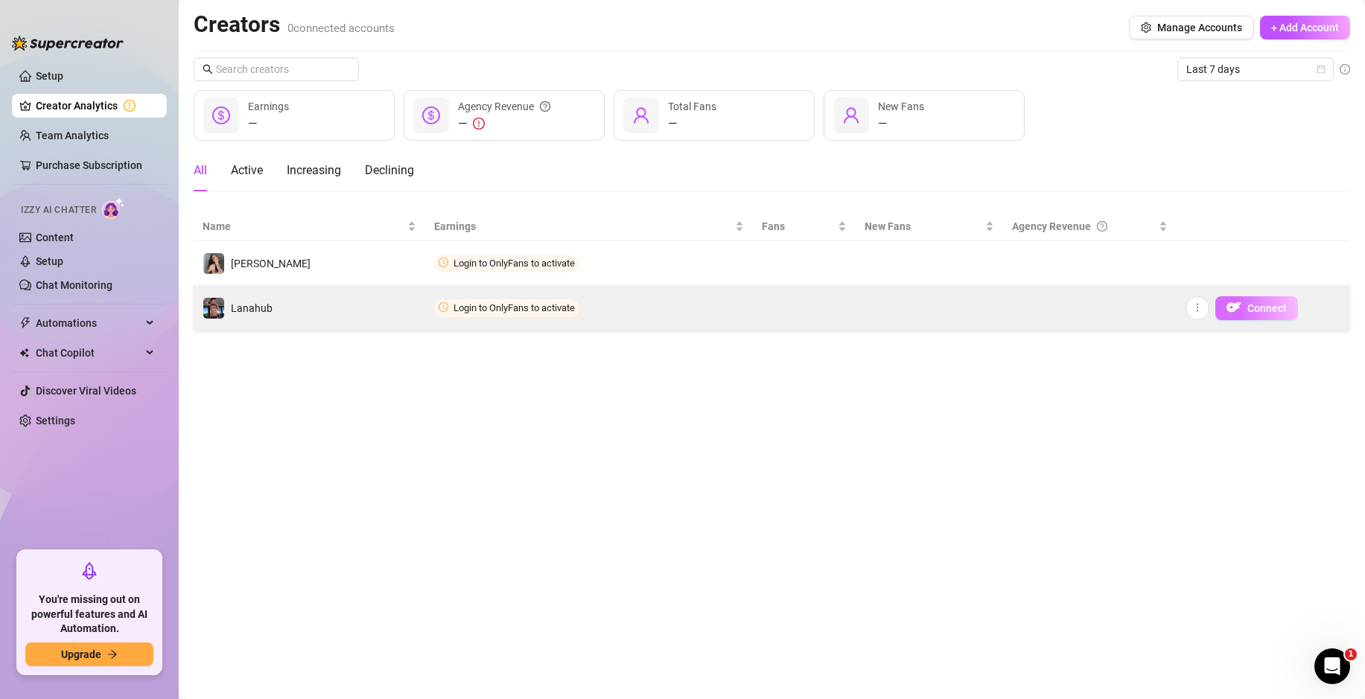
click at [1251, 302] on span "Connect" at bounding box center [1266, 308] width 39 height 12
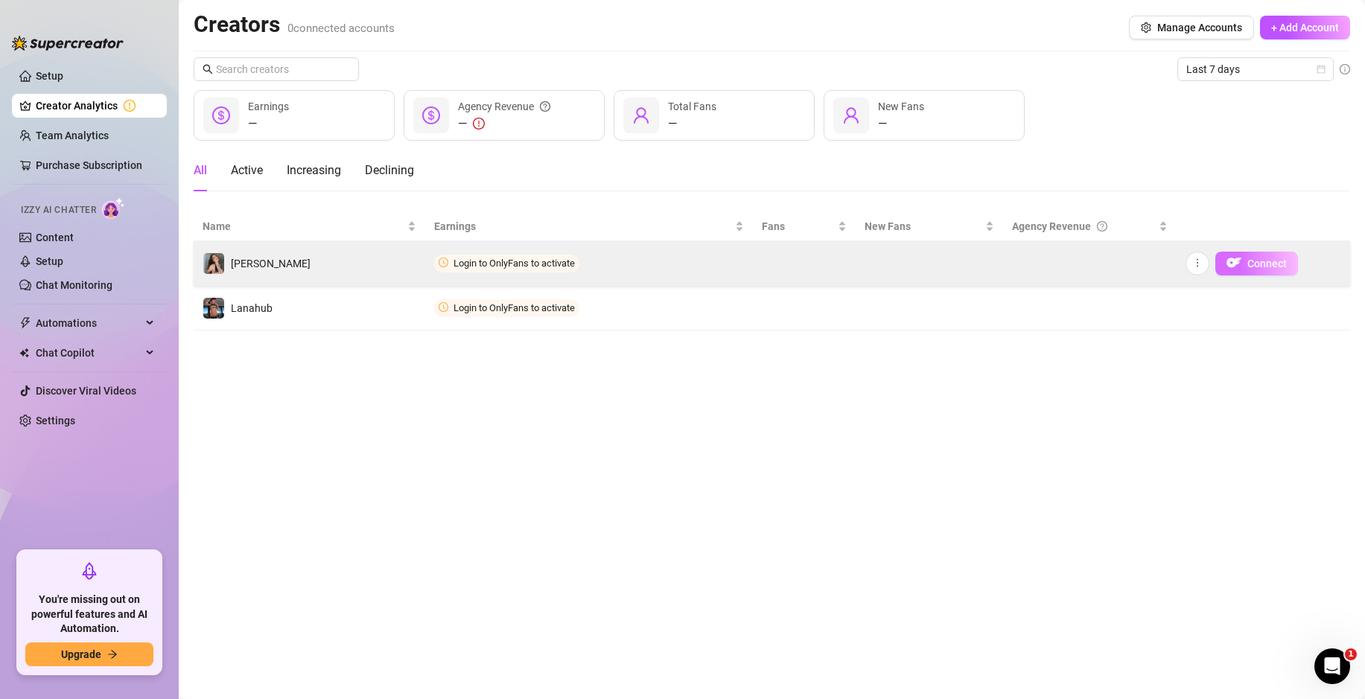
click at [1274, 268] on span "Connect" at bounding box center [1266, 264] width 39 height 12
